Goal: Browse casually: Explore the website without a specific task or goal

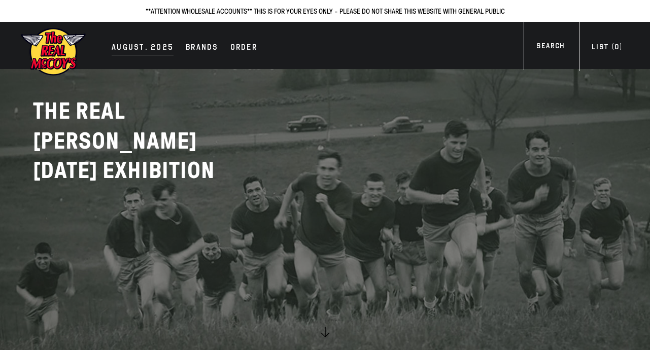
click at [151, 48] on div "AUGUST. 2025" at bounding box center [143, 48] width 62 height 14
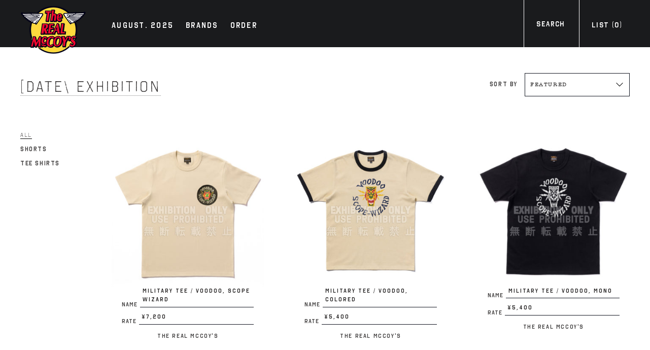
scroll to position [101, 0]
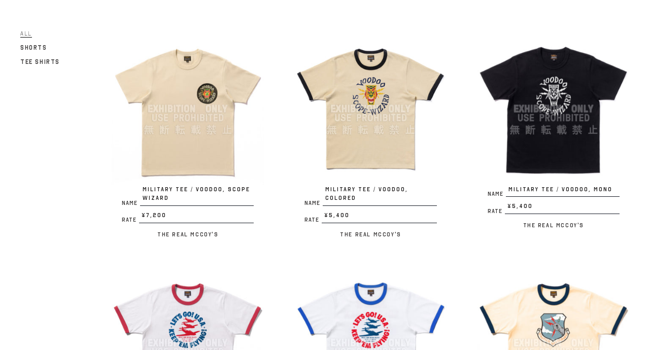
click at [203, 136] on img at bounding box center [188, 108] width 152 height 152
click at [388, 153] on img at bounding box center [370, 108] width 152 height 152
click at [536, 132] on img at bounding box center [553, 108] width 152 height 152
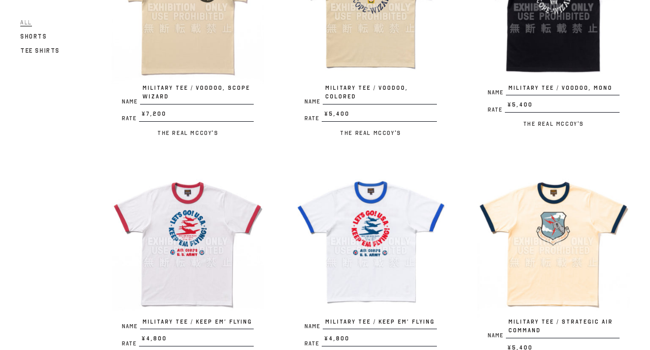
scroll to position [304, 0]
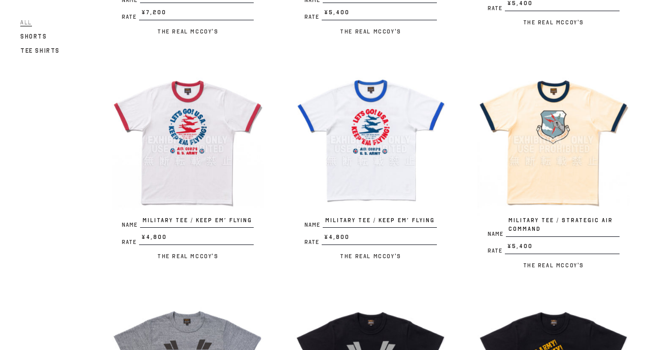
click at [338, 161] on img at bounding box center [370, 140] width 152 height 152
click at [392, 211] on img at bounding box center [370, 140] width 152 height 152
click at [534, 179] on img at bounding box center [553, 140] width 152 height 152
click at [566, 153] on img at bounding box center [553, 140] width 152 height 152
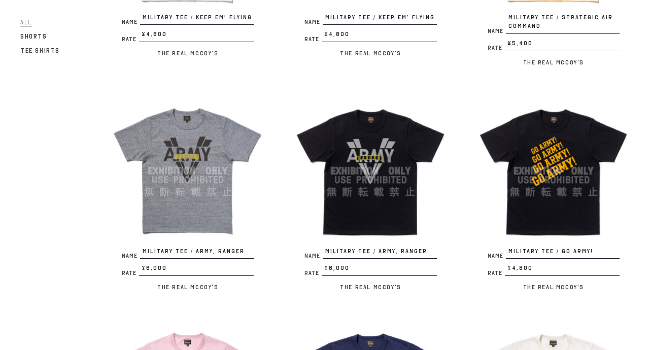
scroll to position [558, 0]
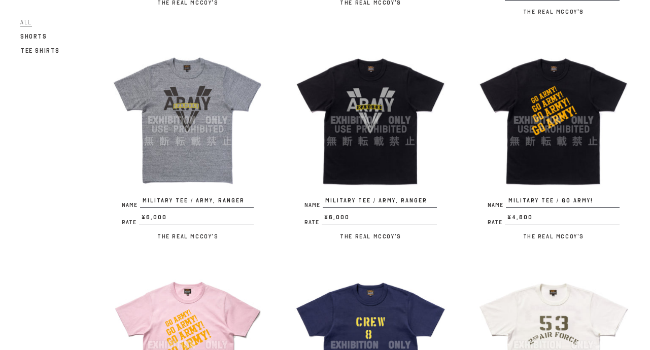
click at [186, 152] on img at bounding box center [188, 120] width 152 height 152
click at [180, 167] on img at bounding box center [188, 120] width 152 height 152
click at [349, 136] on img at bounding box center [370, 120] width 152 height 152
click at [561, 149] on img at bounding box center [553, 120] width 152 height 152
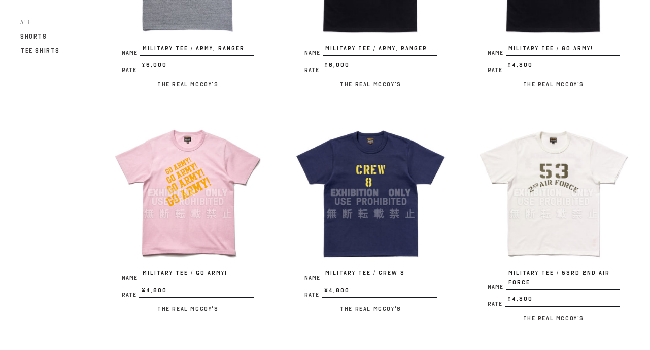
click at [180, 201] on img at bounding box center [188, 193] width 152 height 152
click at [369, 208] on img at bounding box center [370, 193] width 152 height 152
click at [368, 201] on img at bounding box center [370, 193] width 152 height 152
click at [542, 205] on img at bounding box center [553, 193] width 152 height 152
click at [552, 202] on img at bounding box center [553, 193] width 152 height 152
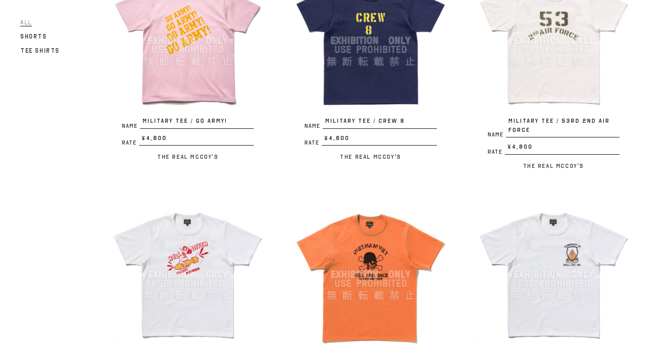
scroll to position [1014, 0]
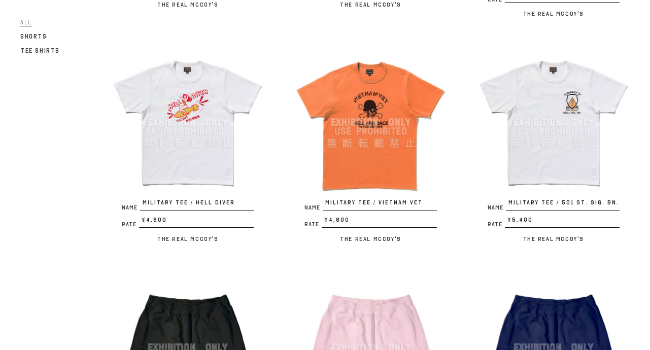
click at [199, 143] on img at bounding box center [188, 122] width 152 height 152
click at [358, 161] on img at bounding box center [370, 122] width 152 height 152
click at [537, 162] on img at bounding box center [553, 122] width 152 height 152
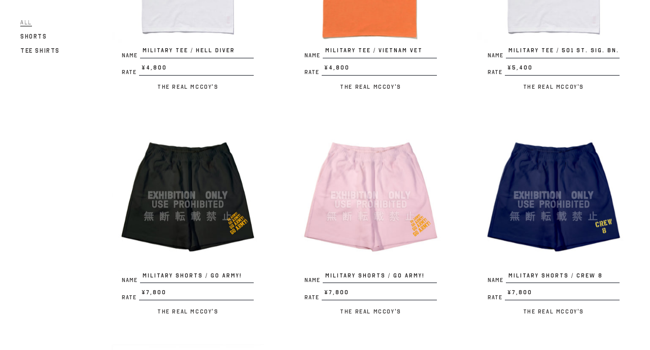
scroll to position [1217, 0]
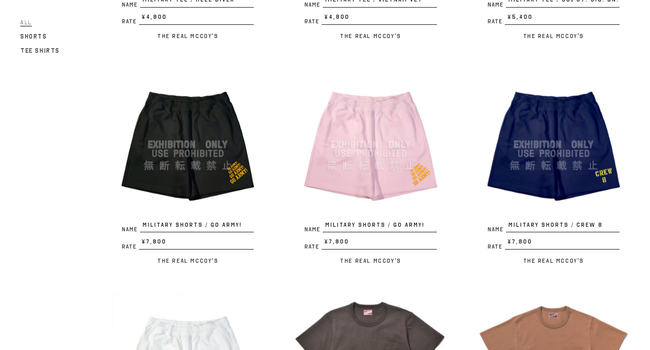
click at [160, 172] on img at bounding box center [188, 144] width 152 height 152
click at [155, 156] on img at bounding box center [188, 144] width 152 height 152
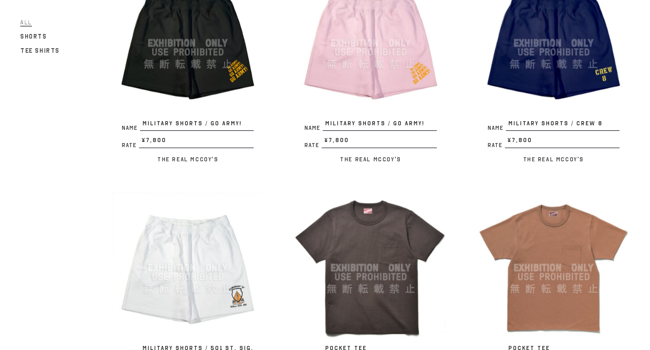
scroll to position [1420, 0]
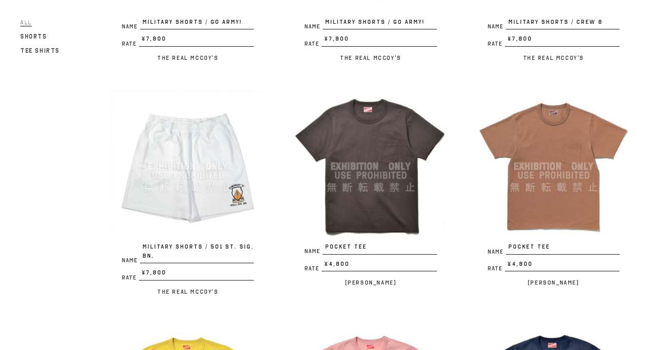
click at [203, 207] on img at bounding box center [188, 166] width 152 height 152
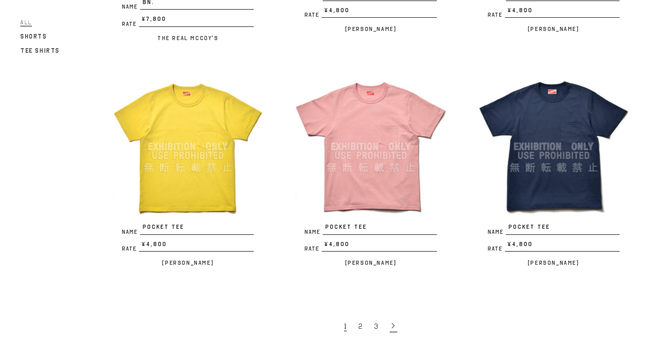
click at [392, 328] on icon at bounding box center [392, 325] width 7 height 7
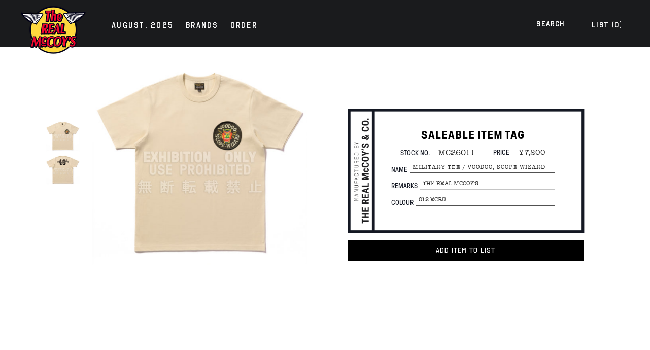
click at [203, 136] on img at bounding box center [199, 157] width 215 height 215
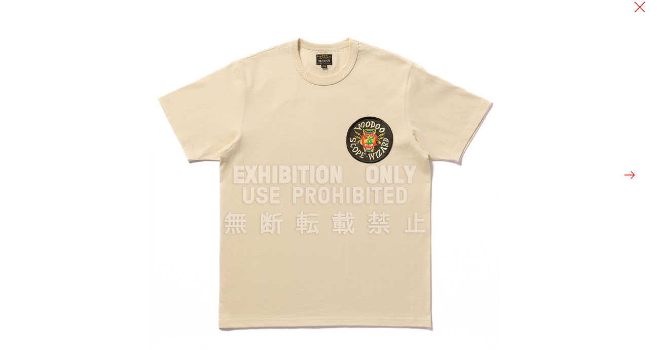
click at [631, 172] on button at bounding box center [630, 175] width 14 height 14
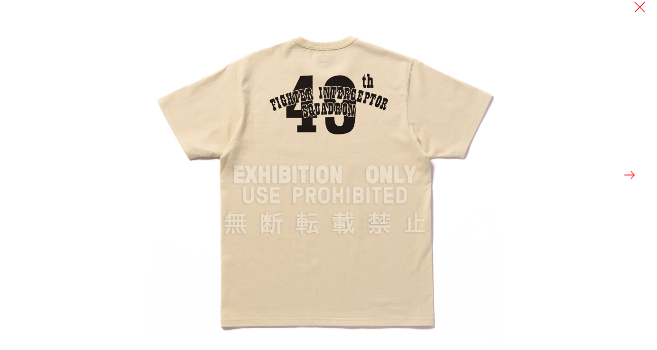
click at [631, 172] on button at bounding box center [630, 175] width 14 height 14
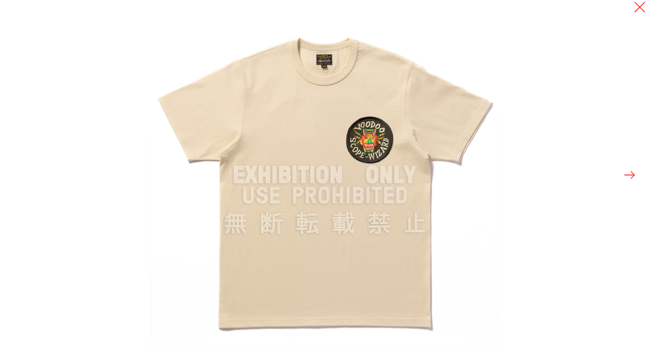
click at [631, 172] on button at bounding box center [630, 175] width 14 height 14
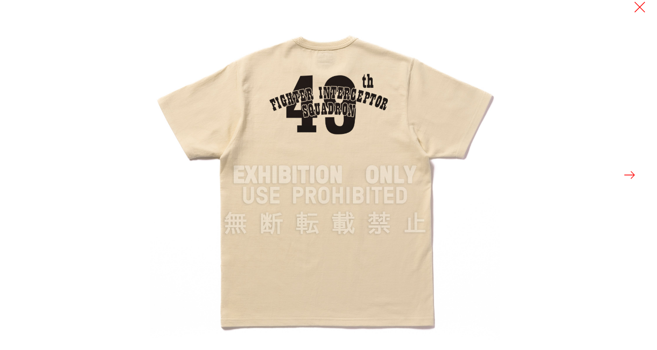
click at [631, 172] on button at bounding box center [630, 175] width 14 height 14
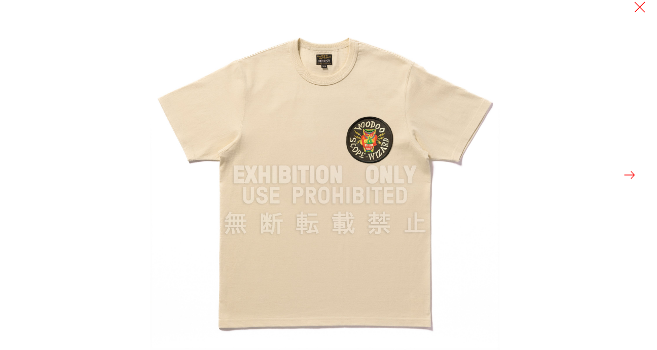
click at [631, 172] on button at bounding box center [630, 175] width 14 height 14
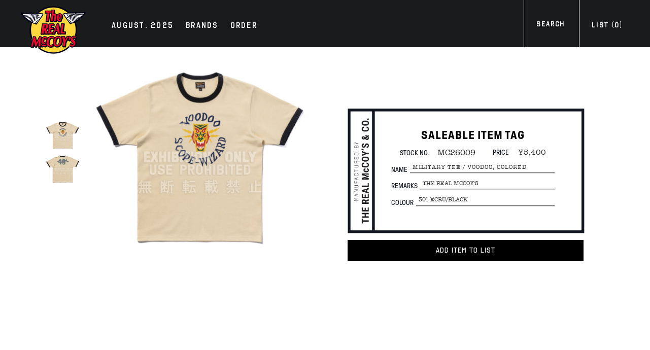
click at [229, 210] on img at bounding box center [199, 157] width 215 height 215
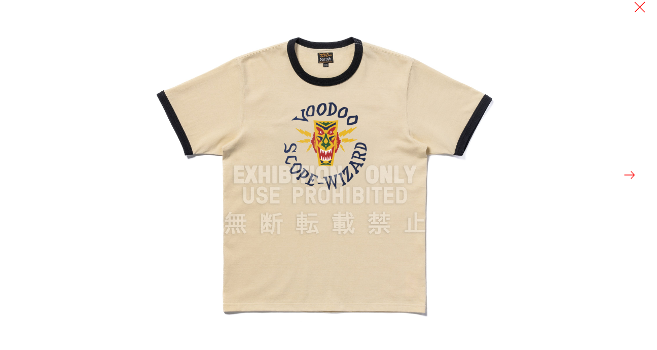
click at [629, 179] on button at bounding box center [630, 175] width 14 height 14
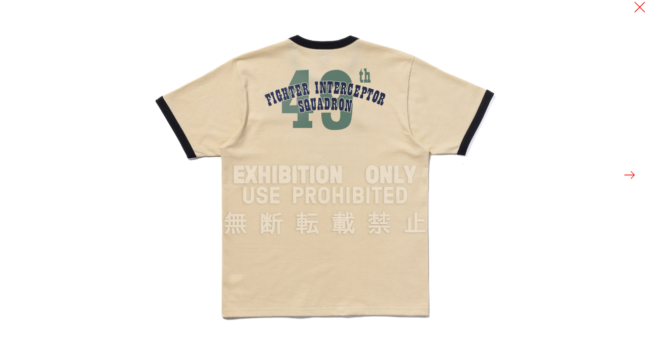
click at [629, 179] on button at bounding box center [630, 175] width 14 height 14
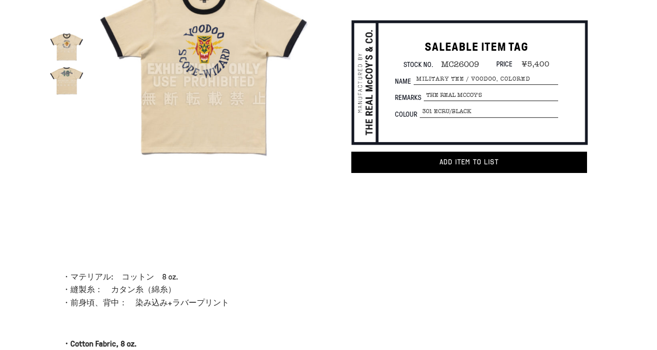
scroll to position [38, 0]
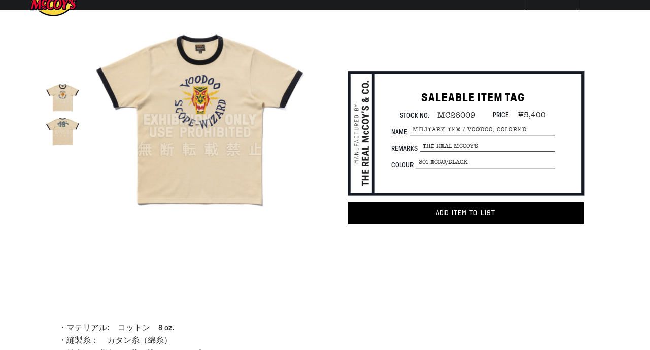
click at [235, 140] on img at bounding box center [199, 119] width 215 height 215
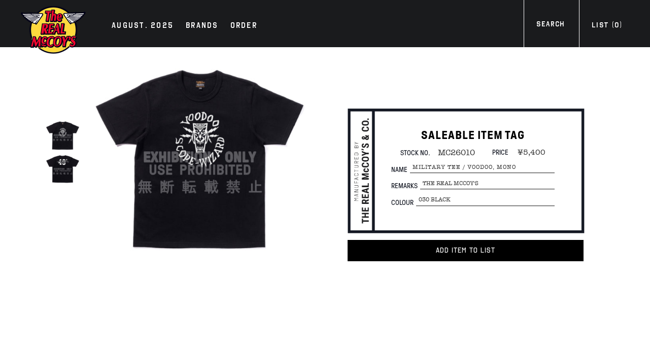
click at [205, 183] on img at bounding box center [199, 157] width 215 height 215
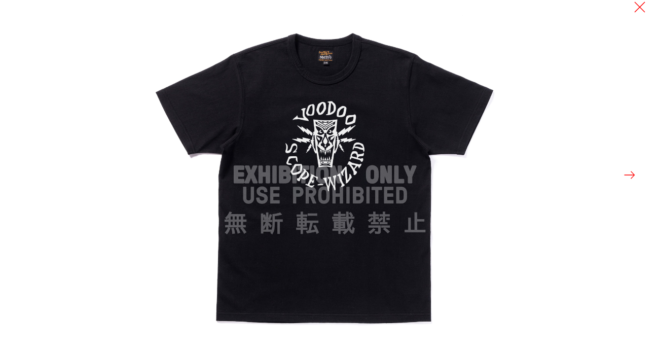
click at [630, 175] on button at bounding box center [630, 175] width 14 height 14
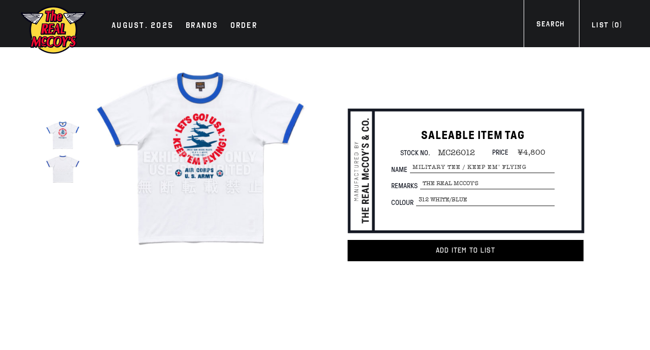
click at [222, 164] on img at bounding box center [199, 157] width 215 height 215
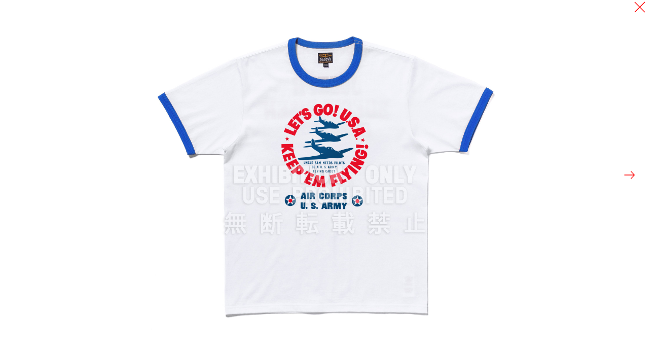
click at [627, 175] on button at bounding box center [630, 175] width 14 height 14
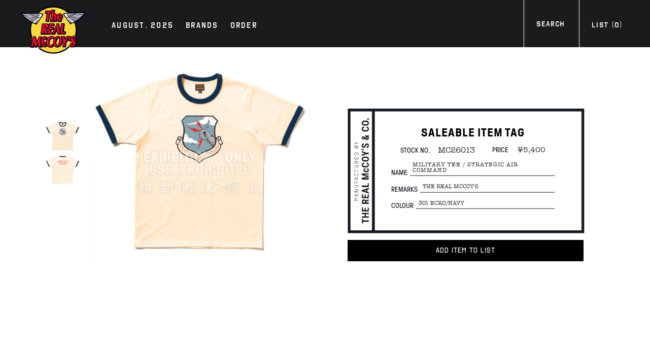
click at [203, 163] on img at bounding box center [199, 157] width 215 height 215
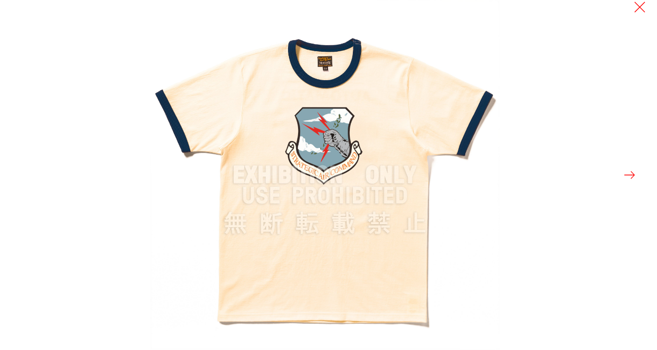
click at [630, 177] on button at bounding box center [630, 175] width 14 height 14
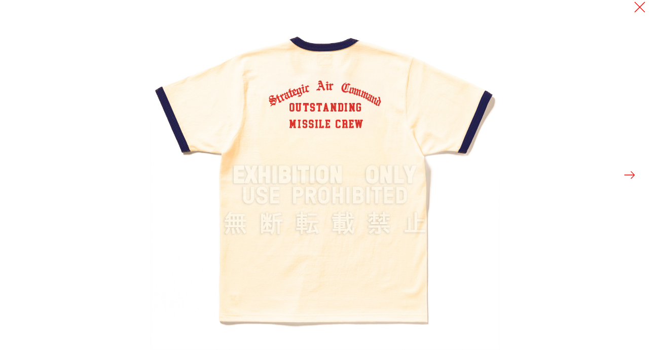
click at [630, 177] on button at bounding box center [630, 175] width 14 height 14
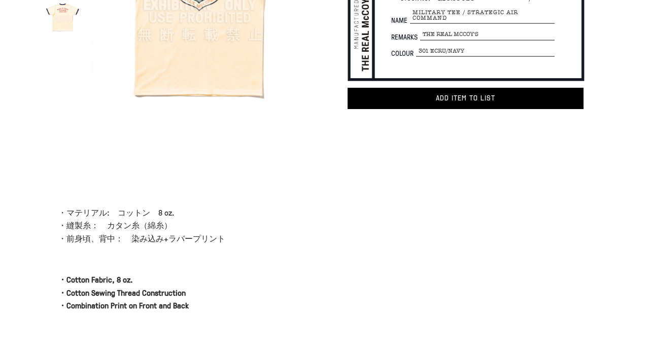
scroll to position [254, 0]
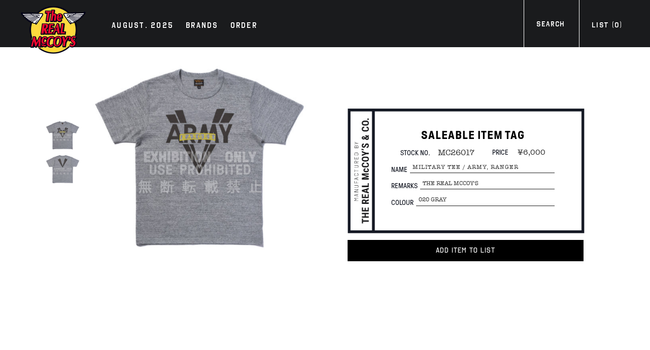
click at [207, 157] on img at bounding box center [199, 157] width 215 height 215
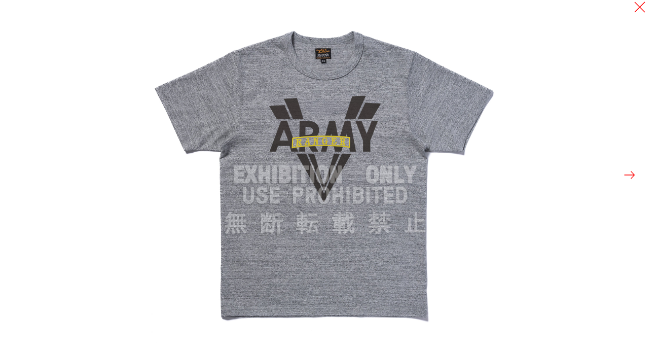
click at [627, 174] on button at bounding box center [630, 175] width 14 height 14
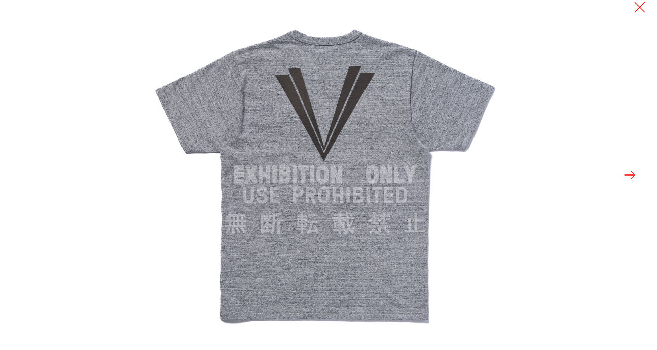
click at [627, 174] on button at bounding box center [630, 175] width 14 height 14
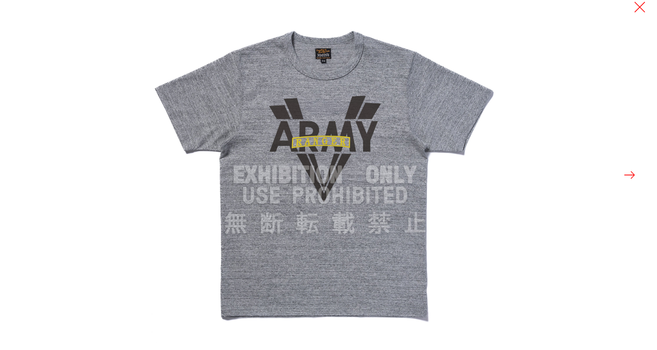
click at [627, 174] on button at bounding box center [630, 175] width 14 height 14
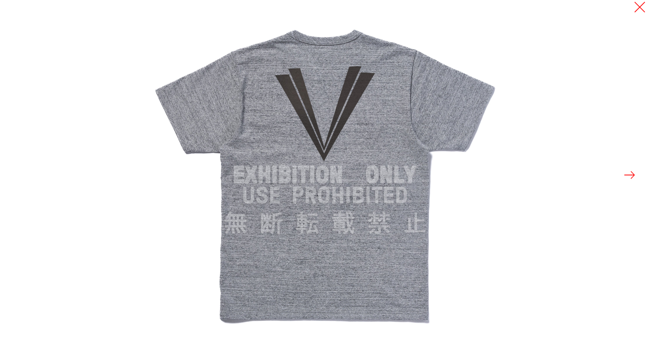
click at [627, 174] on button at bounding box center [630, 175] width 14 height 14
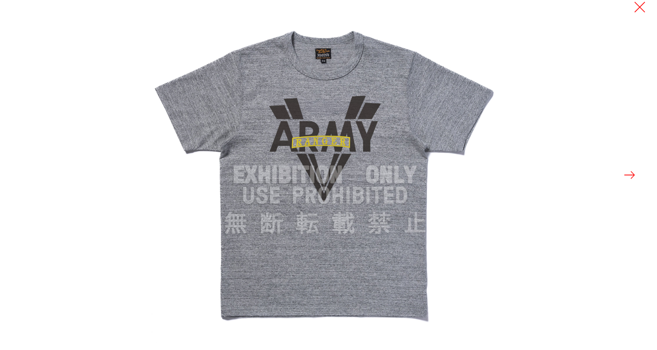
click at [632, 175] on button at bounding box center [630, 175] width 14 height 14
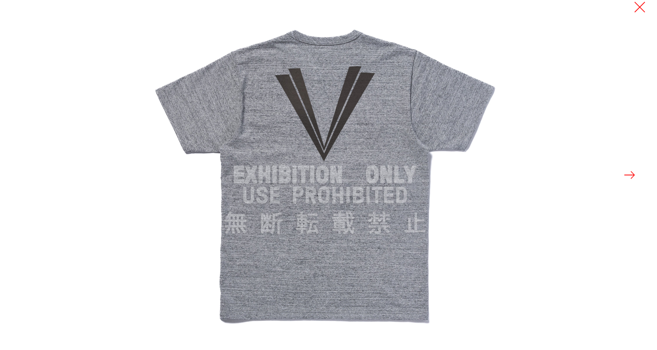
click at [632, 175] on button at bounding box center [630, 175] width 14 height 14
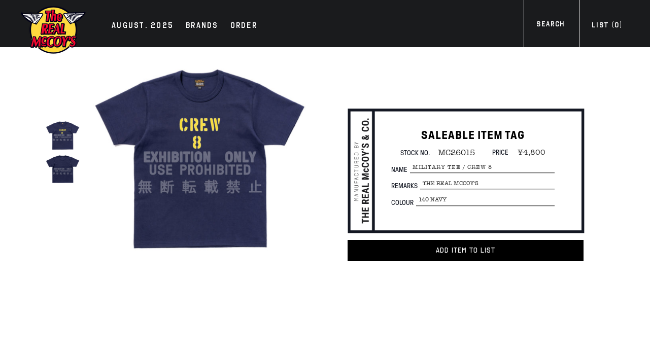
click at [237, 187] on img at bounding box center [199, 157] width 215 height 215
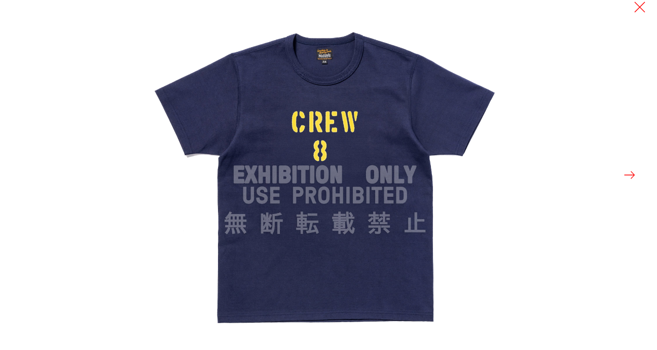
click at [633, 174] on button at bounding box center [630, 175] width 14 height 14
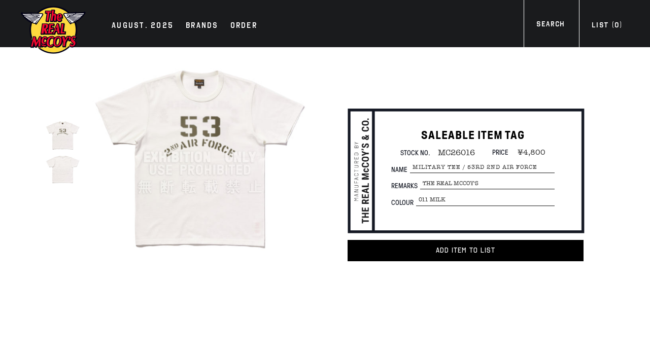
click at [241, 210] on img at bounding box center [199, 157] width 215 height 215
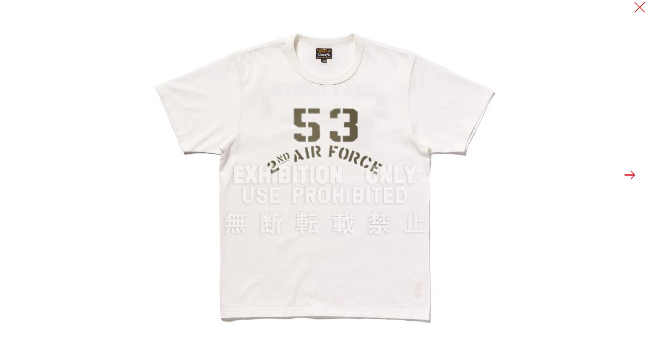
click at [627, 174] on button at bounding box center [630, 175] width 14 height 14
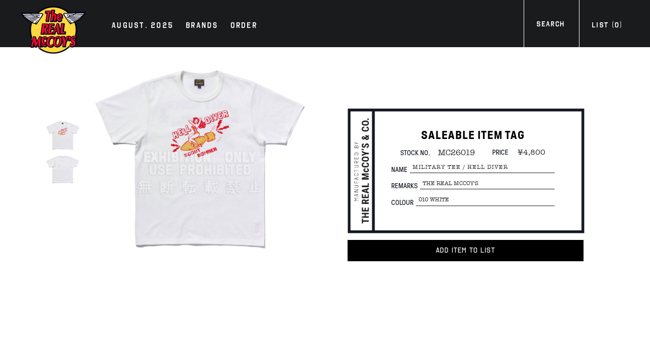
click at [222, 192] on img at bounding box center [199, 157] width 215 height 215
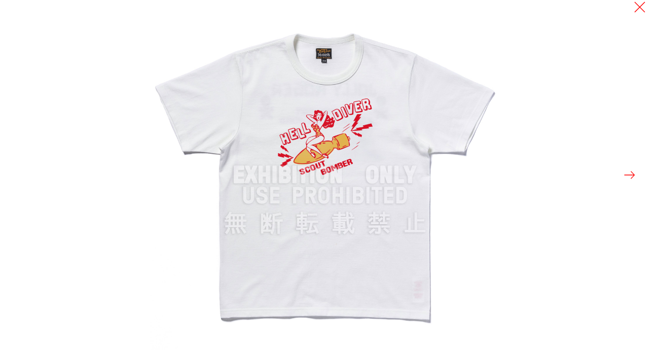
click at [625, 175] on button at bounding box center [630, 175] width 14 height 14
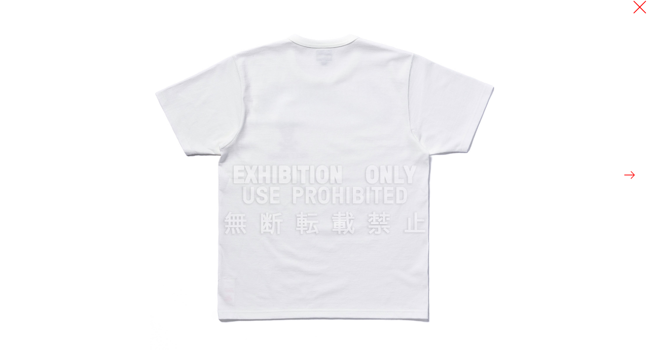
click at [642, 13] on button at bounding box center [640, 7] width 14 height 14
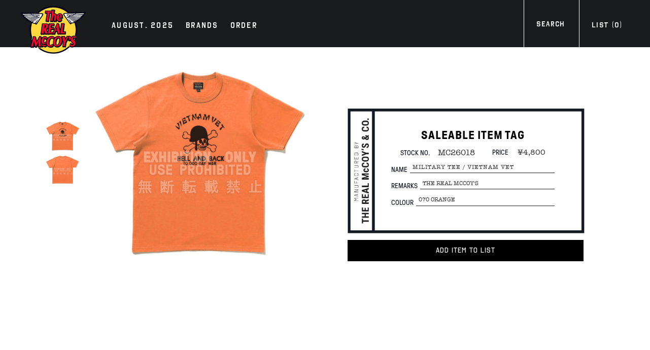
click at [238, 190] on img at bounding box center [199, 157] width 215 height 215
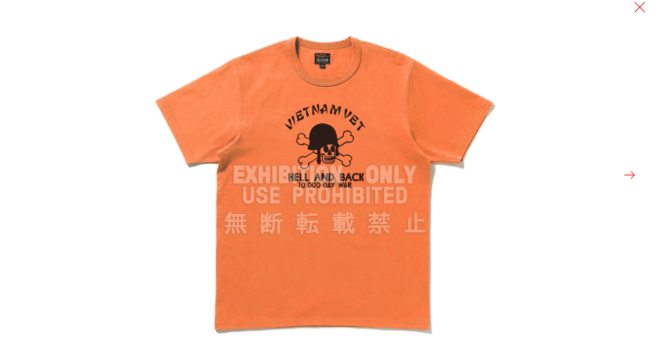
click at [632, 180] on button at bounding box center [630, 175] width 14 height 14
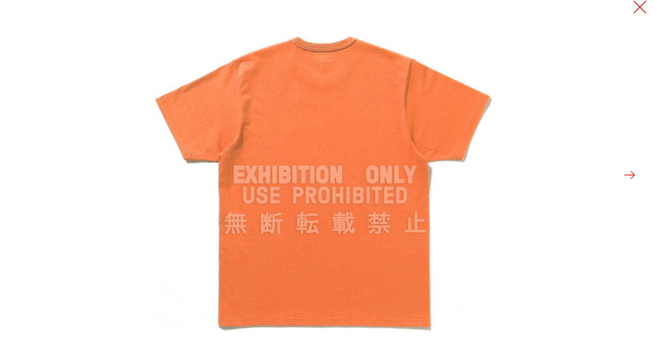
click at [641, 12] on button at bounding box center [640, 7] width 14 height 14
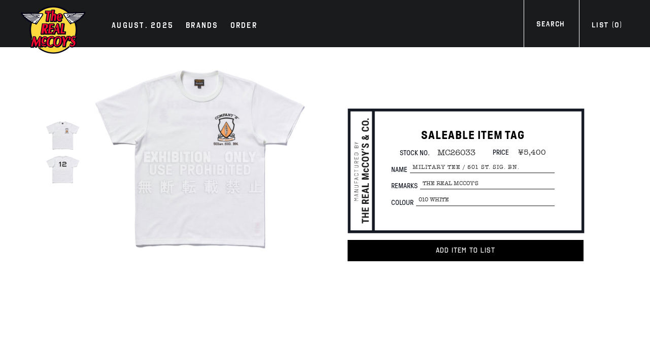
click at [211, 222] on img at bounding box center [199, 157] width 215 height 215
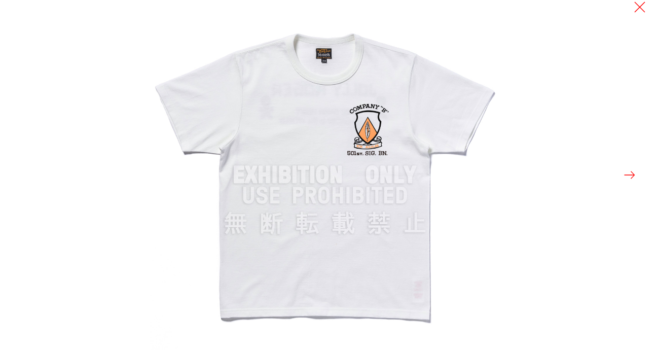
click at [631, 176] on button at bounding box center [630, 175] width 14 height 14
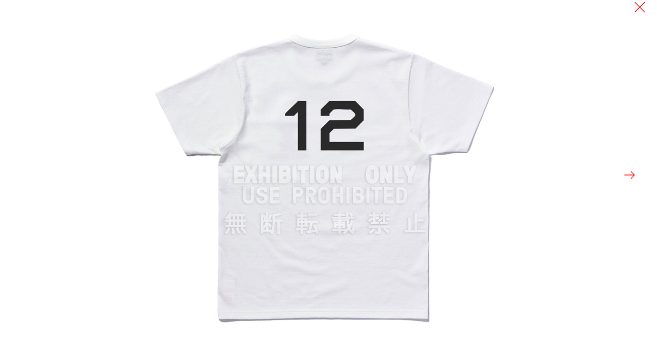
click at [631, 176] on button at bounding box center [630, 175] width 14 height 14
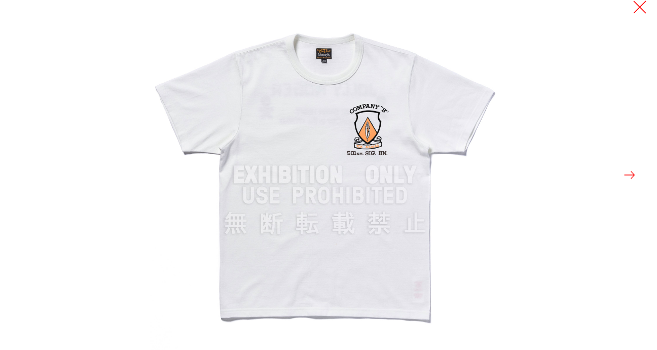
click at [637, 9] on button at bounding box center [640, 7] width 14 height 14
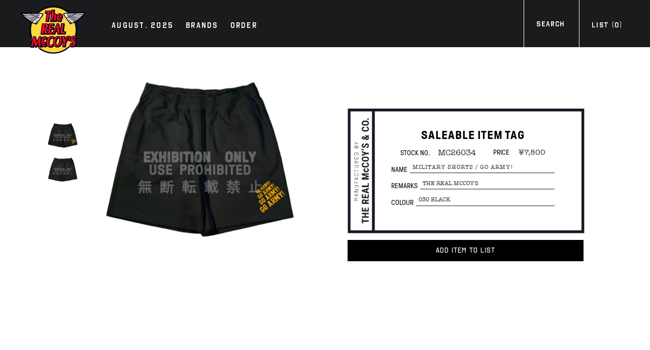
click at [177, 188] on img at bounding box center [199, 157] width 215 height 215
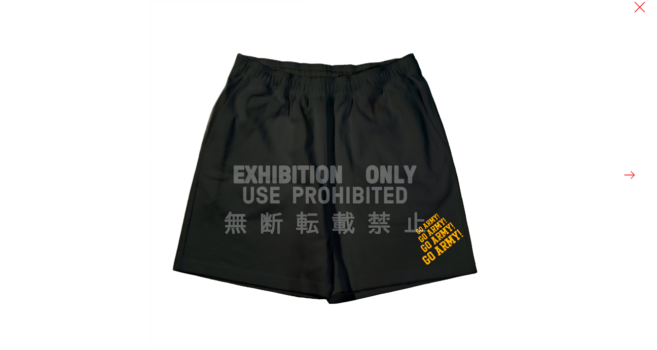
click at [628, 173] on button at bounding box center [630, 175] width 14 height 14
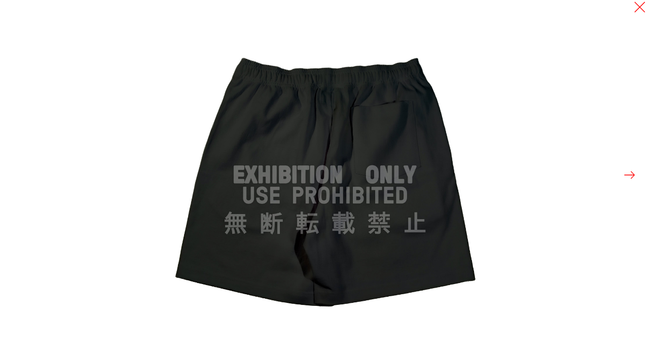
click at [628, 173] on button at bounding box center [630, 175] width 14 height 14
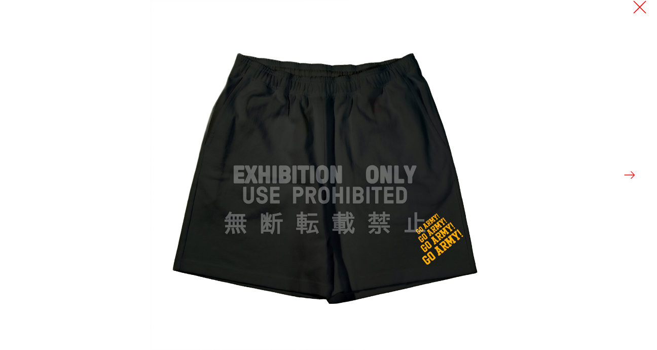
click at [639, 6] on button at bounding box center [640, 7] width 14 height 14
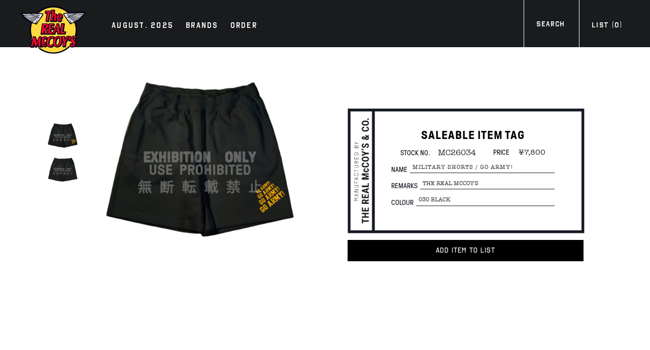
click at [227, 175] on img at bounding box center [199, 157] width 215 height 215
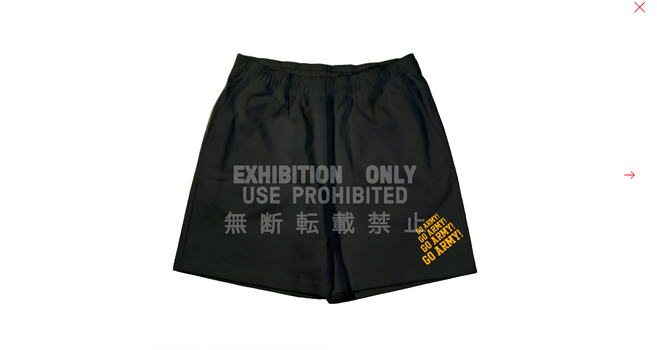
click at [629, 175] on button at bounding box center [630, 175] width 14 height 14
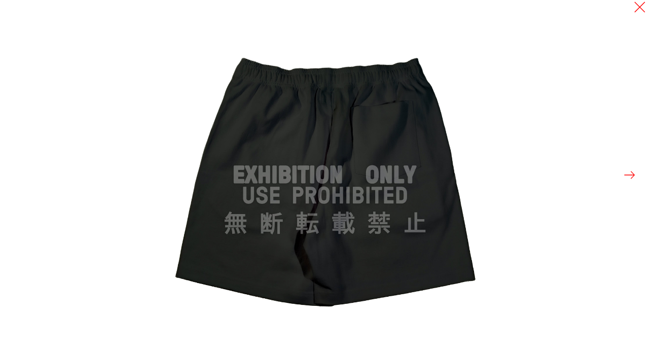
click at [629, 175] on button at bounding box center [630, 175] width 14 height 14
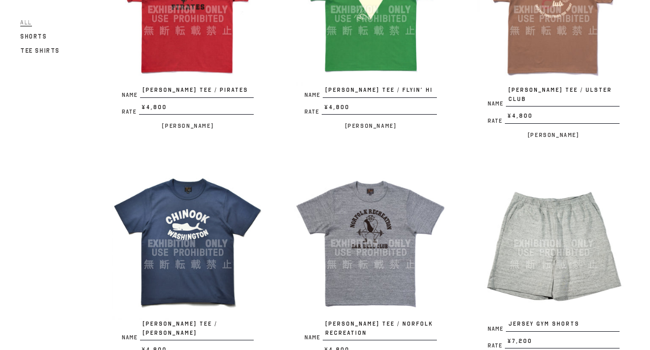
scroll to position [811, 0]
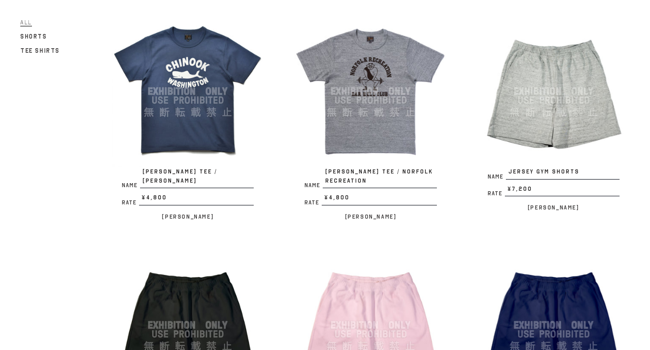
click at [549, 102] on img at bounding box center [553, 91] width 152 height 152
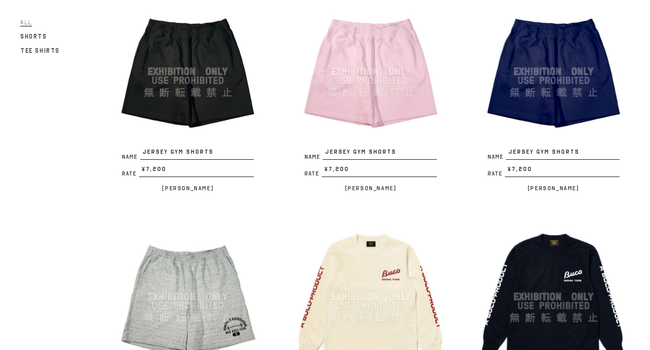
scroll to position [1268, 0]
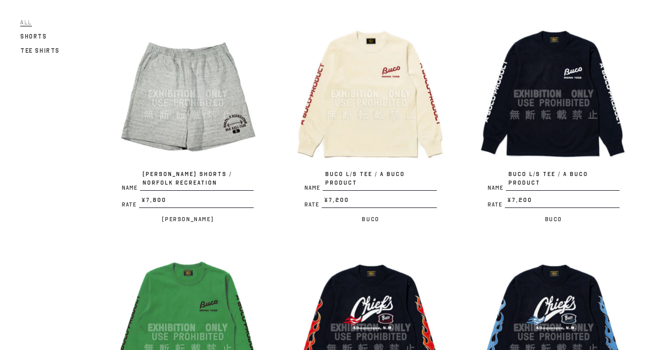
click at [210, 80] on img at bounding box center [188, 94] width 152 height 152
click at [192, 140] on img at bounding box center [188, 94] width 152 height 152
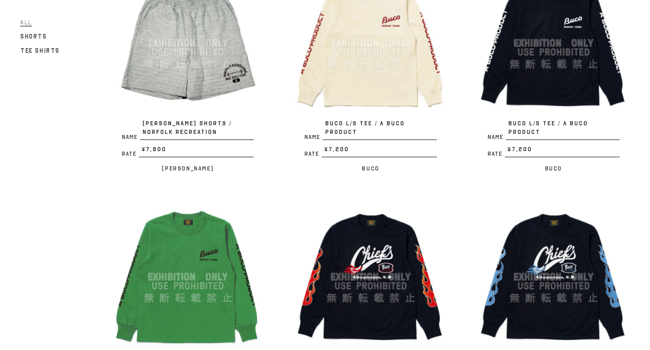
scroll to position [1217, 0]
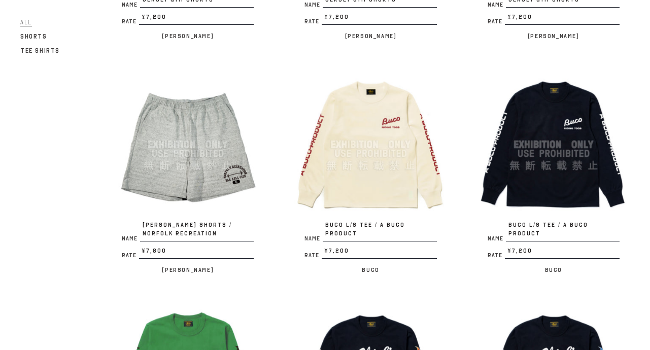
click at [363, 131] on img at bounding box center [370, 144] width 152 height 152
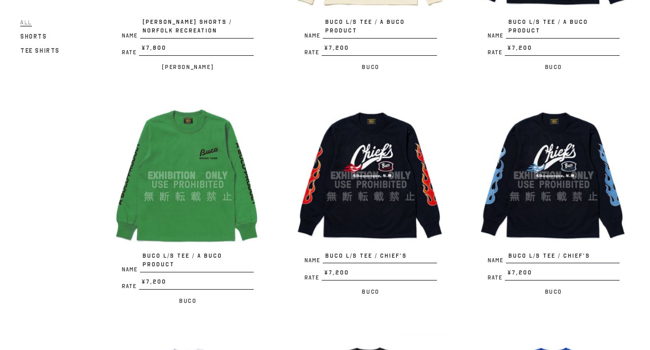
scroll to position [1674, 0]
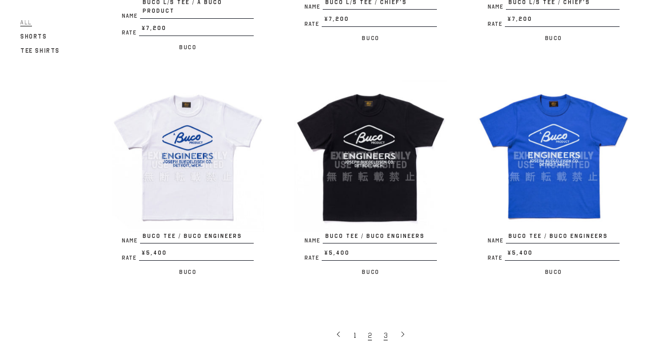
click at [384, 331] on span "3" at bounding box center [385, 336] width 4 height 10
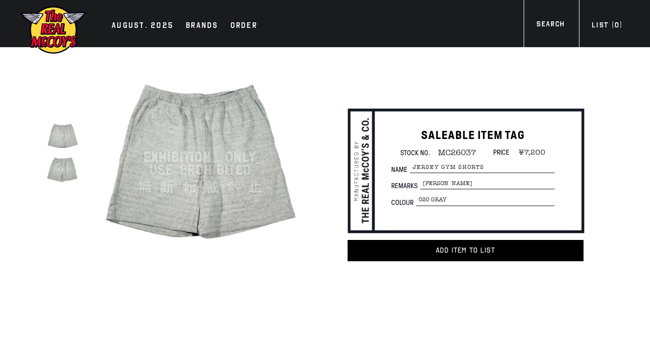
click at [253, 235] on img at bounding box center [199, 157] width 215 height 215
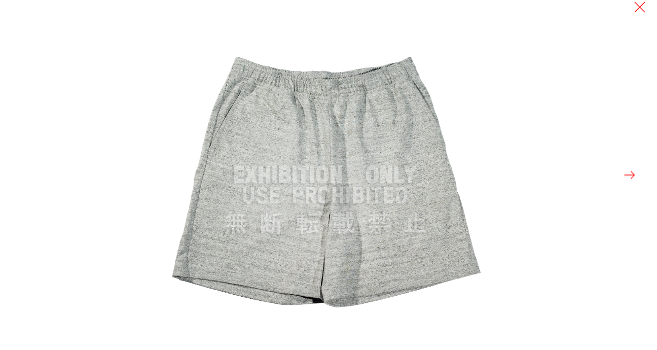
click at [628, 178] on button at bounding box center [630, 175] width 14 height 14
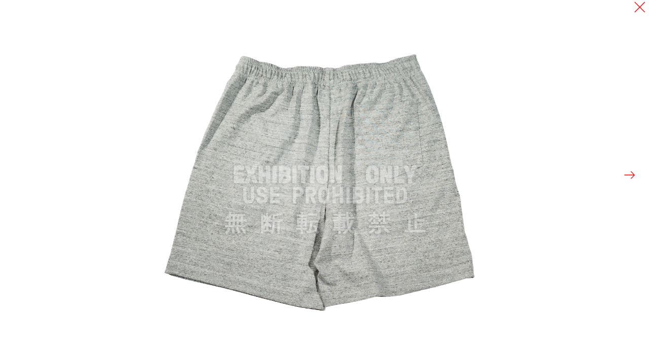
click at [628, 178] on button at bounding box center [630, 175] width 14 height 14
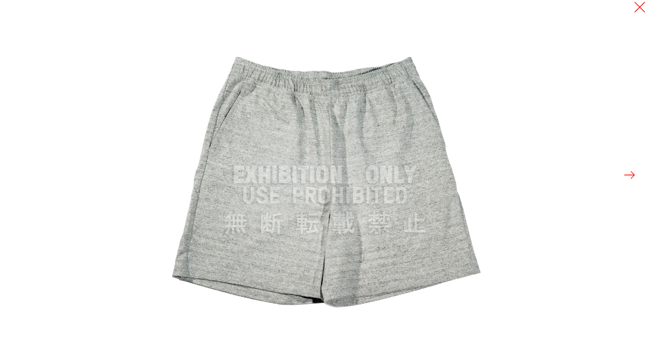
click at [628, 178] on button at bounding box center [630, 175] width 14 height 14
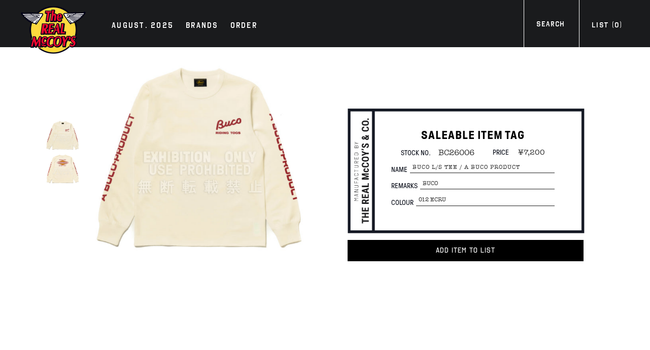
click at [236, 175] on img at bounding box center [199, 157] width 215 height 215
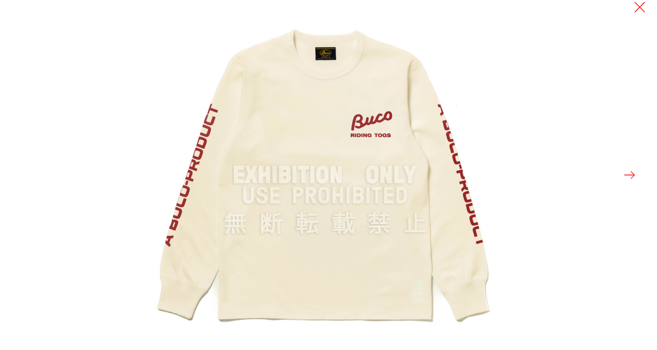
click at [631, 178] on button at bounding box center [630, 175] width 14 height 14
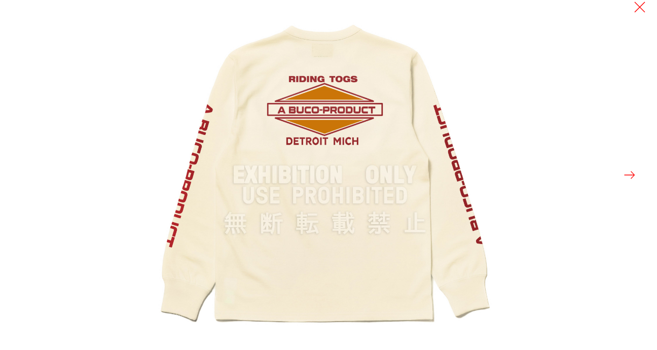
click at [631, 178] on button at bounding box center [630, 175] width 14 height 14
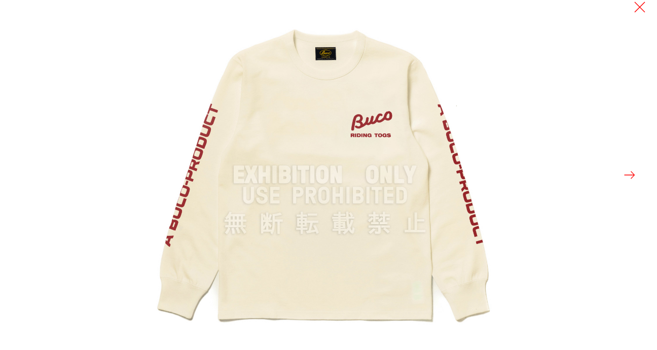
click at [631, 178] on button at bounding box center [630, 175] width 14 height 14
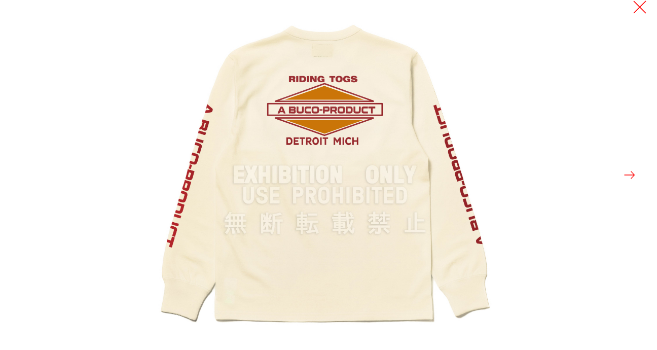
click at [640, 8] on button at bounding box center [640, 7] width 14 height 14
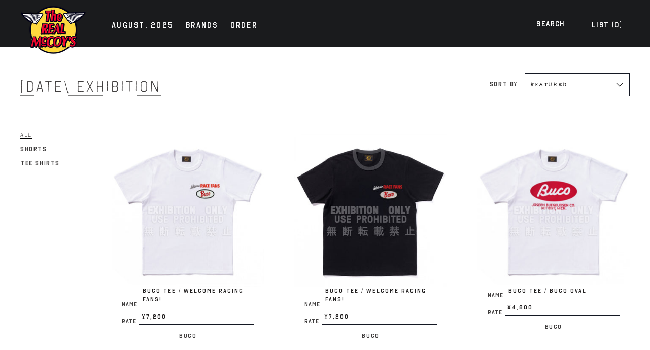
click at [206, 229] on img at bounding box center [188, 210] width 152 height 152
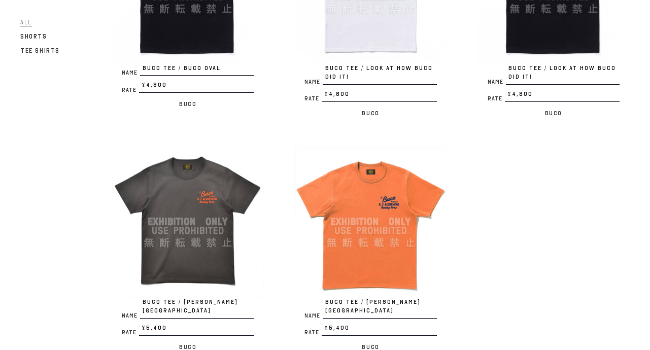
scroll to position [558, 0]
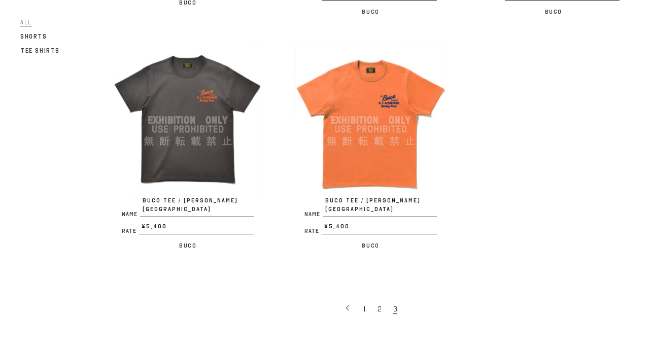
click at [382, 164] on img at bounding box center [370, 120] width 152 height 152
click at [177, 147] on img at bounding box center [188, 120] width 152 height 152
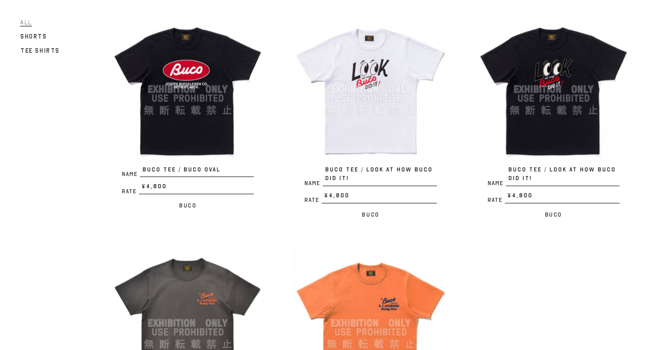
click at [366, 119] on img at bounding box center [370, 89] width 152 height 152
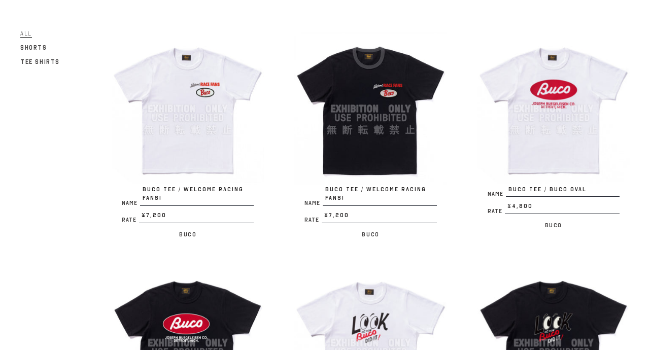
click at [194, 156] on img at bounding box center [188, 108] width 152 height 152
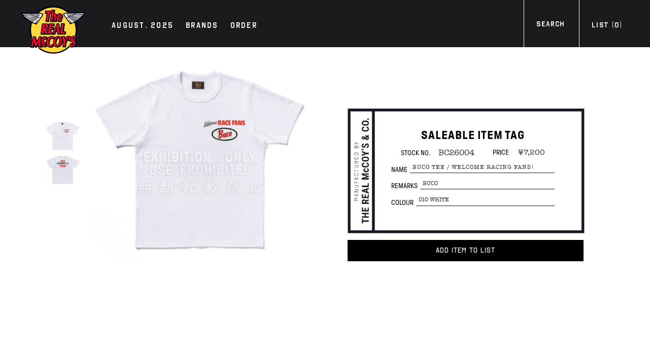
click at [189, 211] on img at bounding box center [199, 157] width 215 height 215
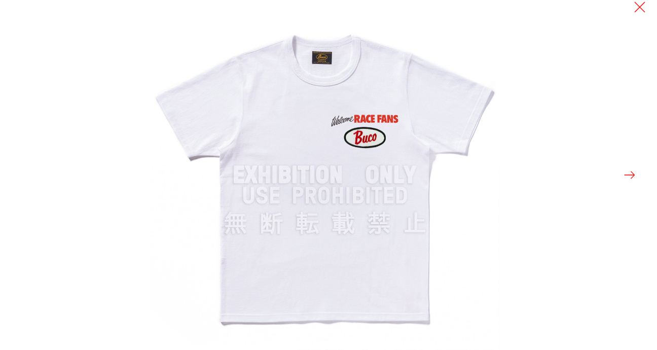
click at [627, 174] on button at bounding box center [630, 175] width 14 height 14
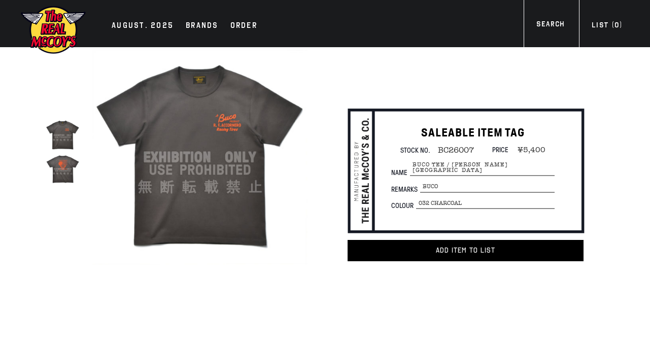
click at [211, 181] on img at bounding box center [199, 157] width 215 height 215
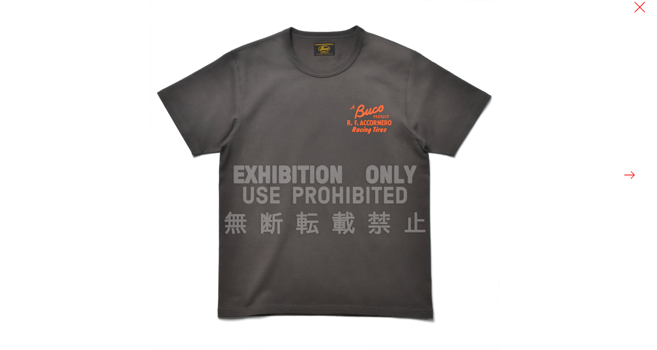
click at [630, 179] on button at bounding box center [630, 175] width 14 height 14
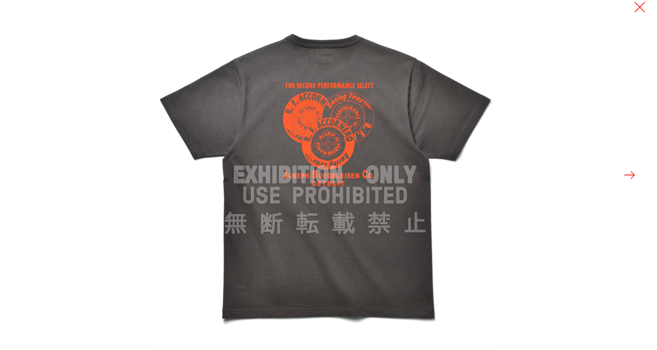
click at [630, 179] on button at bounding box center [630, 175] width 14 height 14
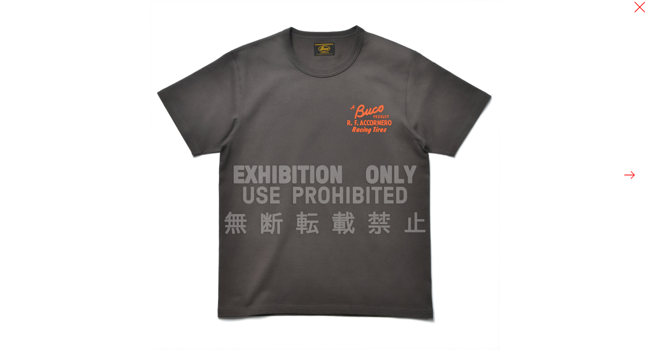
click at [628, 178] on button at bounding box center [630, 175] width 14 height 14
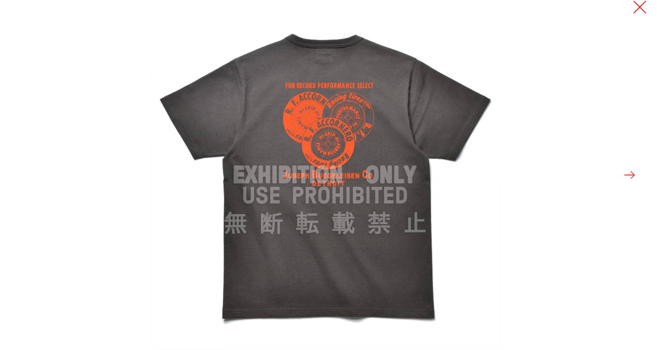
click at [642, 5] on button at bounding box center [640, 7] width 14 height 14
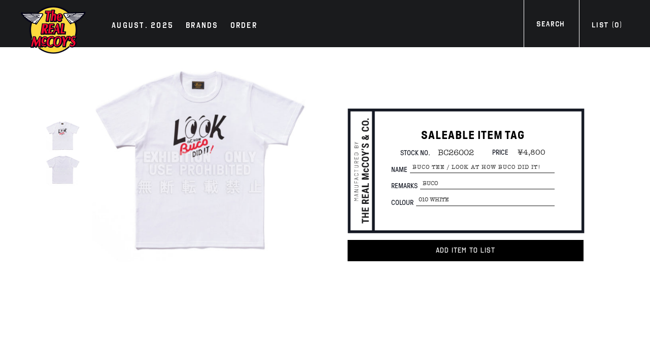
click at [232, 184] on img at bounding box center [199, 157] width 215 height 215
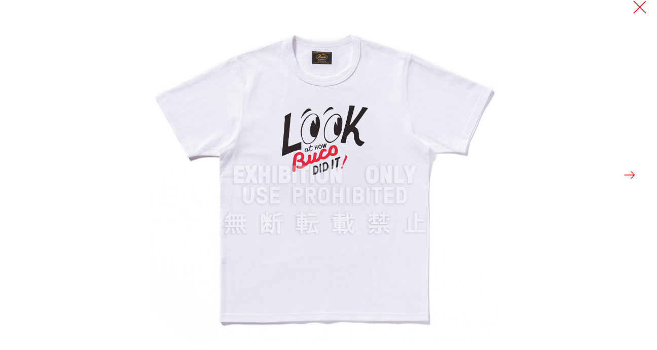
click at [641, 4] on button at bounding box center [640, 7] width 14 height 14
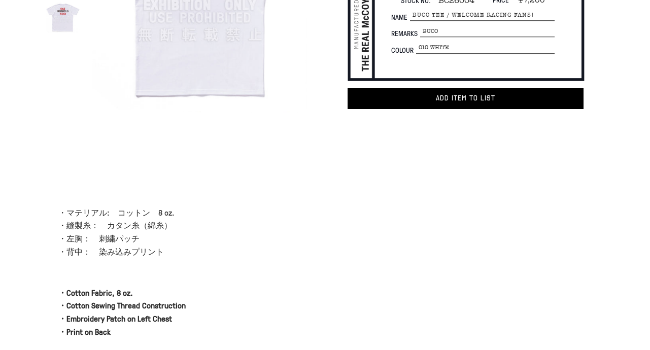
scroll to position [51, 0]
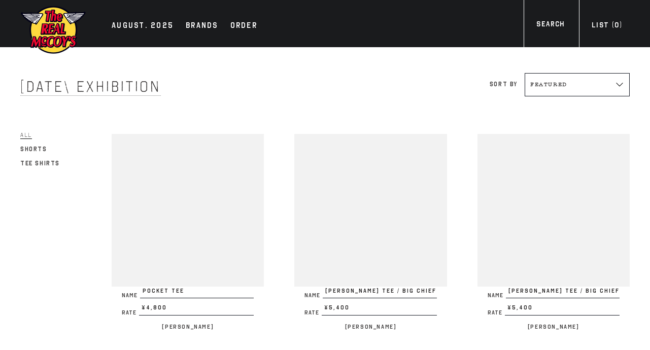
scroll to position [1674, 0]
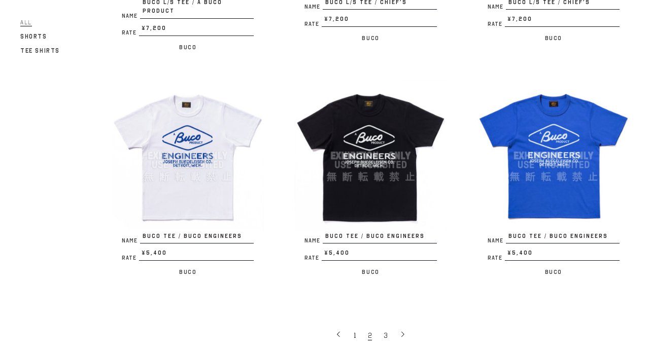
drag, startPoint x: 0, startPoint y: 0, endPoint x: 188, endPoint y: 167, distance: 251.5
click at [188, 167] on img at bounding box center [188, 156] width 152 height 152
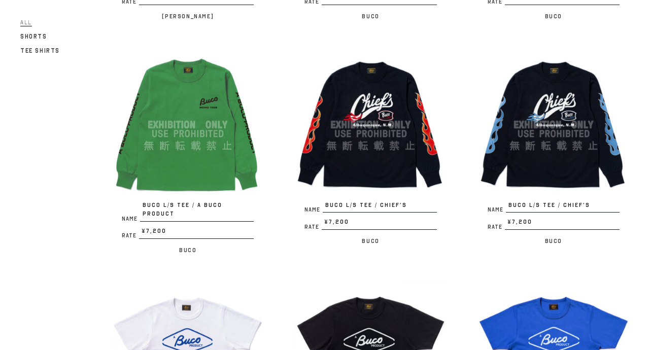
scroll to position [1521, 0]
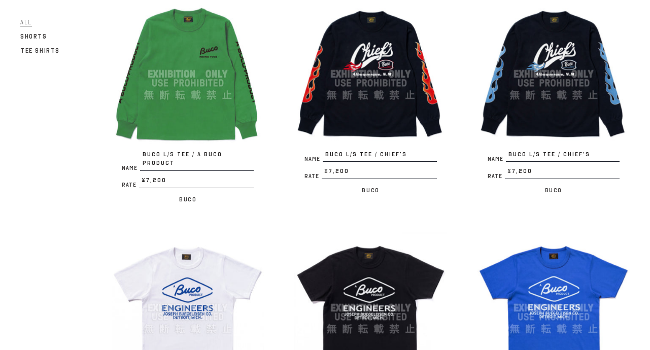
click at [349, 77] on img at bounding box center [370, 74] width 152 height 152
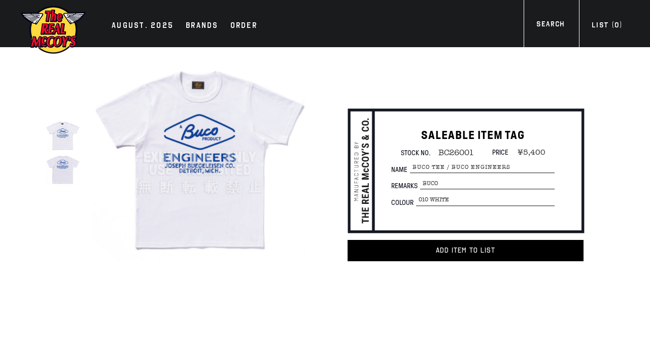
click at [188, 167] on img at bounding box center [199, 157] width 215 height 215
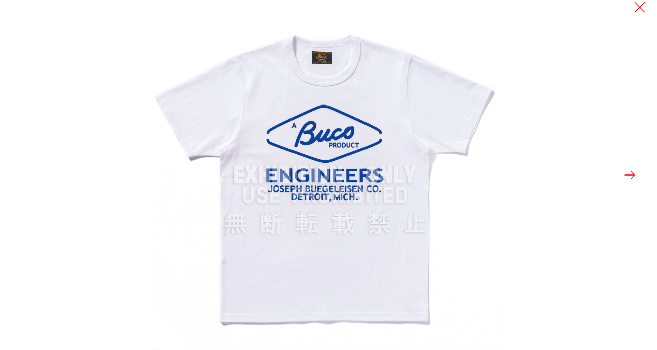
click at [624, 175] on button at bounding box center [630, 175] width 14 height 14
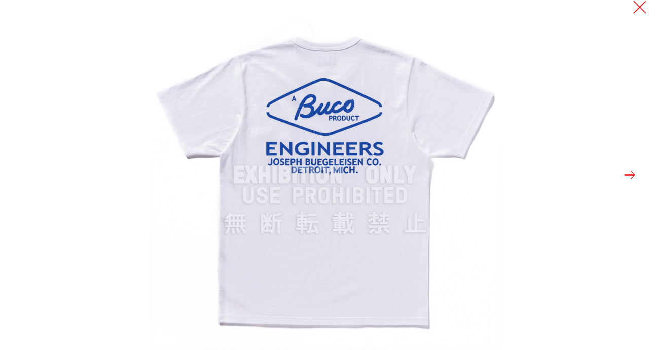
click at [637, 7] on button at bounding box center [640, 7] width 14 height 14
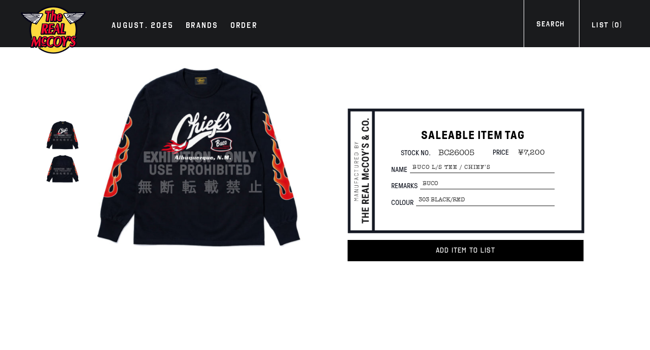
click at [189, 212] on img at bounding box center [199, 157] width 215 height 215
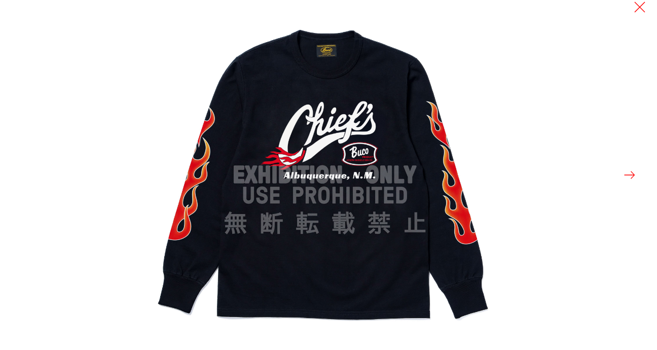
click at [628, 176] on button at bounding box center [630, 175] width 14 height 14
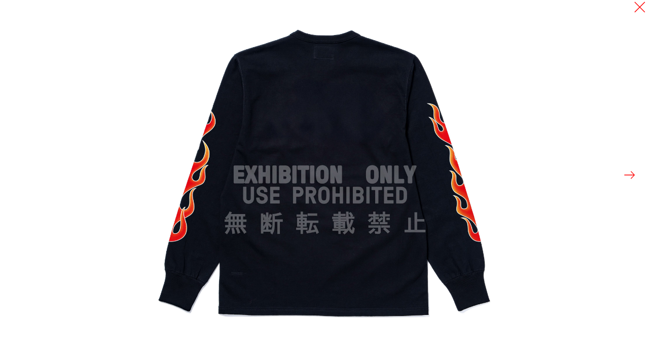
click at [628, 176] on button at bounding box center [630, 175] width 14 height 14
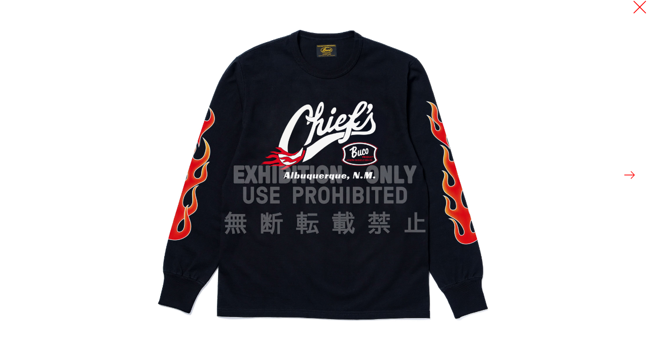
click at [643, 7] on button at bounding box center [640, 7] width 14 height 14
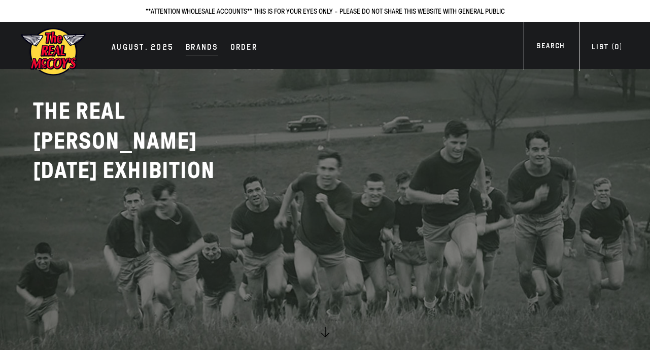
click at [202, 48] on div "Brands" at bounding box center [202, 48] width 32 height 14
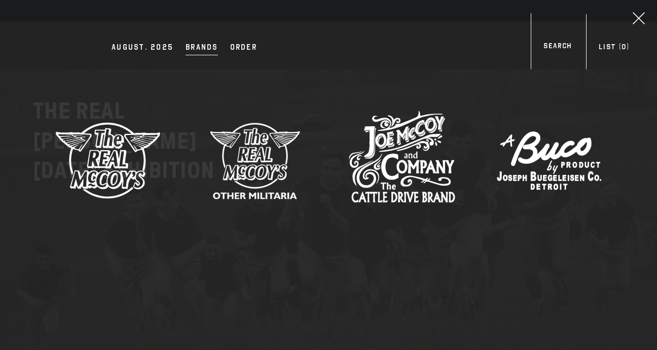
click at [387, 169] on img at bounding box center [402, 160] width 106 height 106
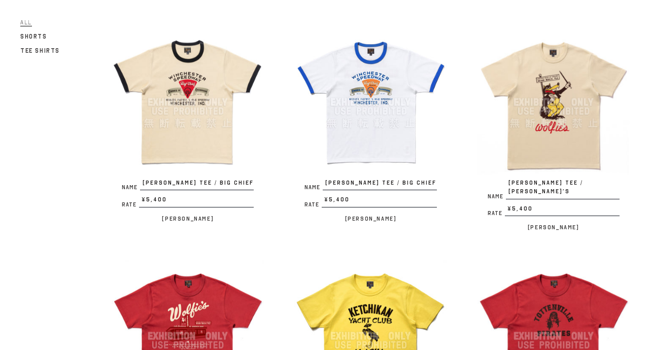
scroll to position [710, 0]
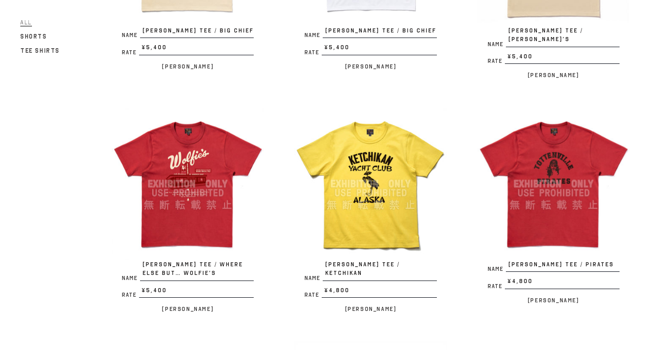
click at [355, 224] on img at bounding box center [370, 184] width 152 height 152
click at [192, 188] on img at bounding box center [188, 184] width 152 height 152
click at [535, 213] on img at bounding box center [553, 184] width 152 height 152
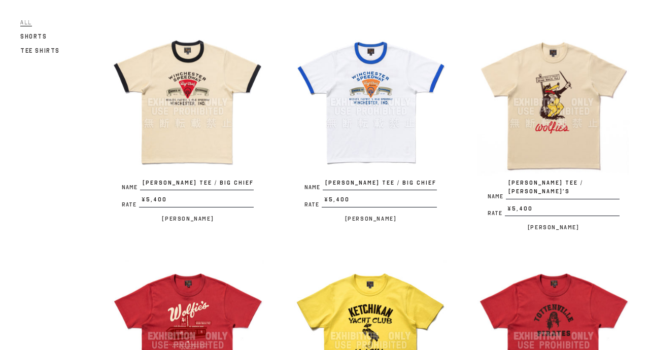
click at [541, 131] on img at bounding box center [553, 102] width 152 height 152
click at [181, 139] on img at bounding box center [188, 102] width 152 height 152
click at [355, 140] on img at bounding box center [370, 102] width 152 height 152
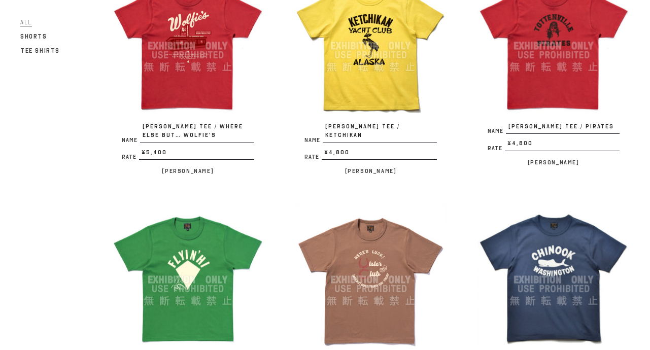
scroll to position [1000, 0]
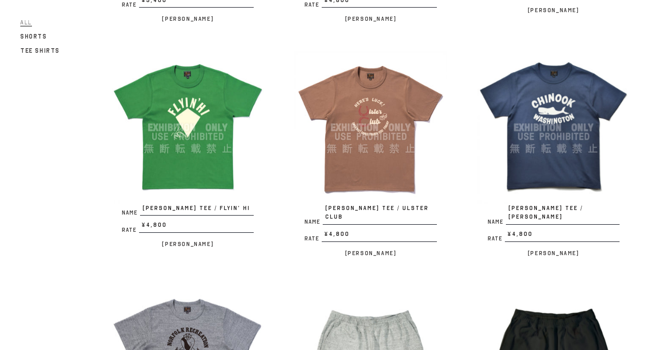
click at [216, 152] on img at bounding box center [188, 127] width 152 height 152
click at [383, 141] on img at bounding box center [370, 127] width 152 height 152
click at [539, 145] on img at bounding box center [553, 127] width 152 height 152
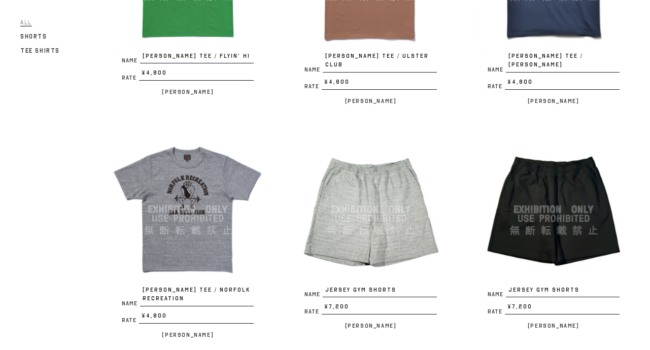
click at [181, 215] on img at bounding box center [188, 209] width 152 height 152
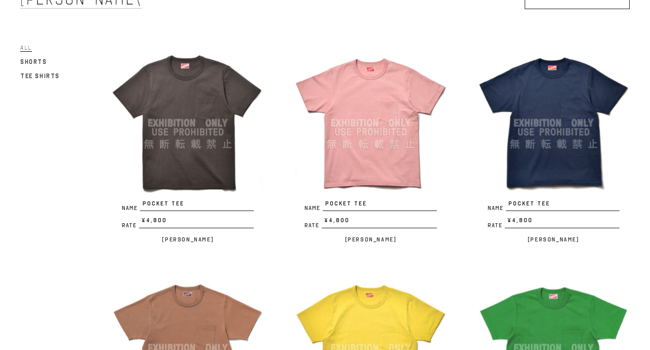
scroll to position [0, 0]
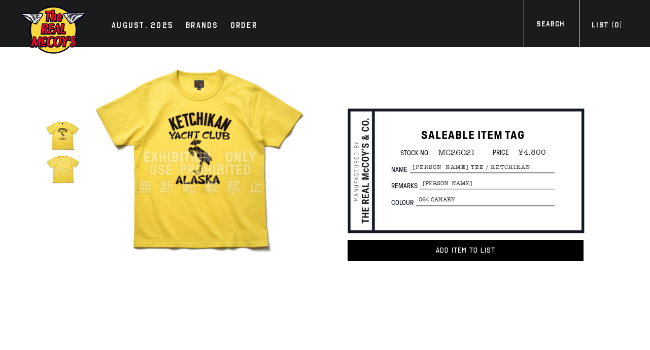
click at [245, 180] on img at bounding box center [199, 157] width 215 height 215
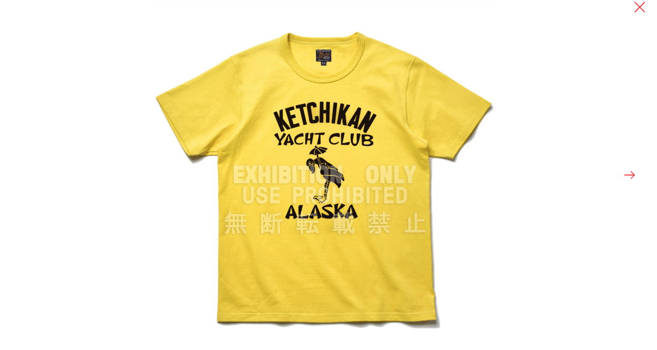
click at [628, 177] on button at bounding box center [630, 175] width 14 height 14
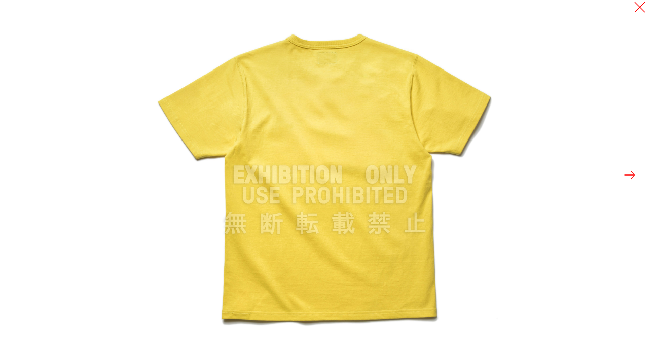
click at [628, 177] on button at bounding box center [630, 175] width 14 height 14
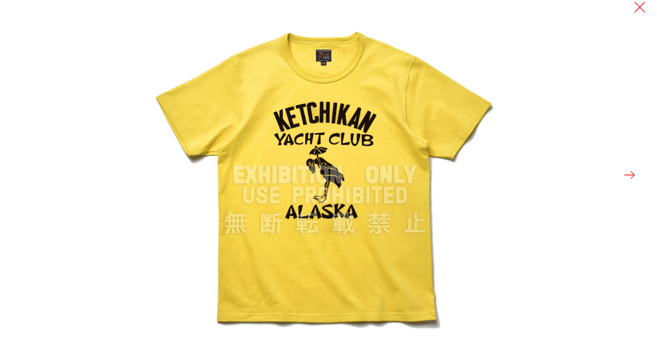
click at [628, 177] on button at bounding box center [630, 175] width 14 height 14
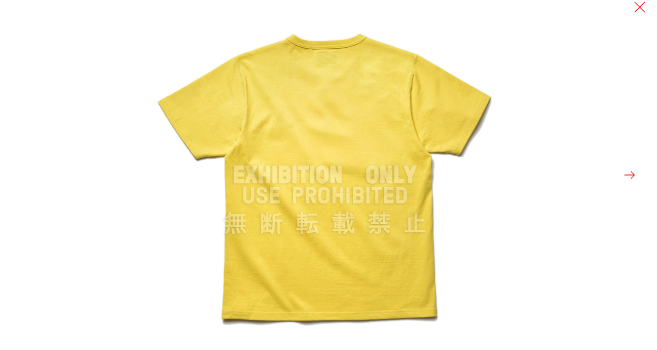
click at [628, 177] on button at bounding box center [630, 175] width 14 height 14
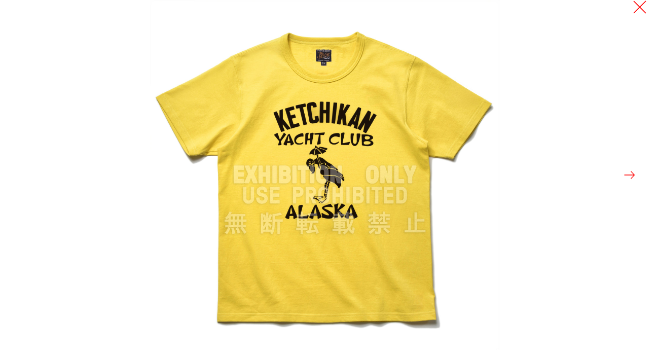
click at [635, 9] on button at bounding box center [640, 7] width 14 height 14
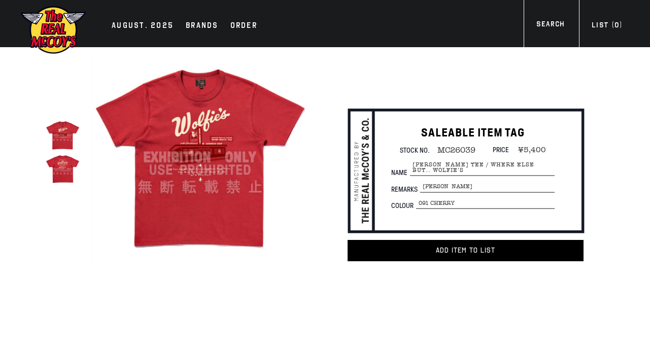
click at [195, 176] on img at bounding box center [199, 157] width 215 height 215
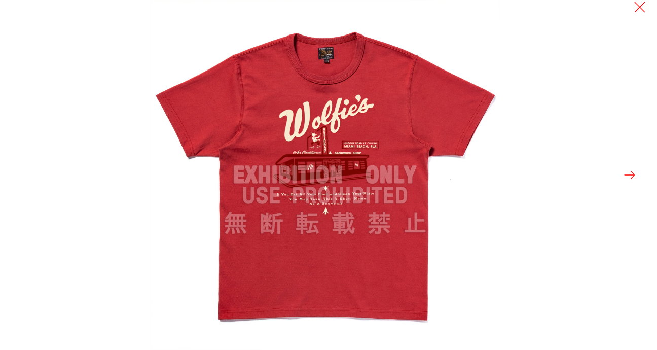
click at [626, 175] on button at bounding box center [630, 175] width 14 height 14
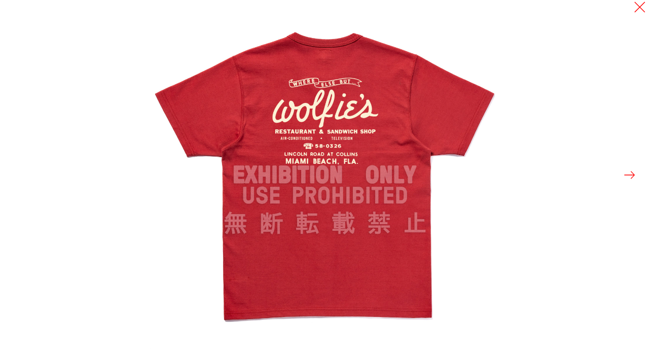
click at [626, 175] on button at bounding box center [630, 175] width 14 height 14
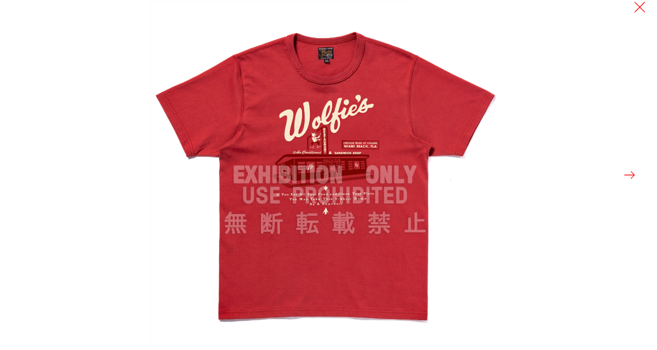
click at [626, 175] on button at bounding box center [630, 175] width 14 height 14
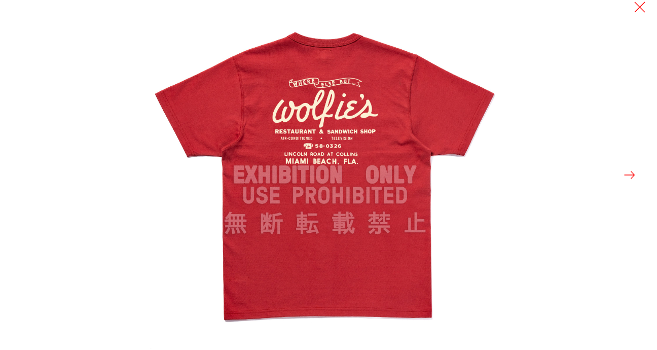
click at [626, 175] on button at bounding box center [630, 175] width 14 height 14
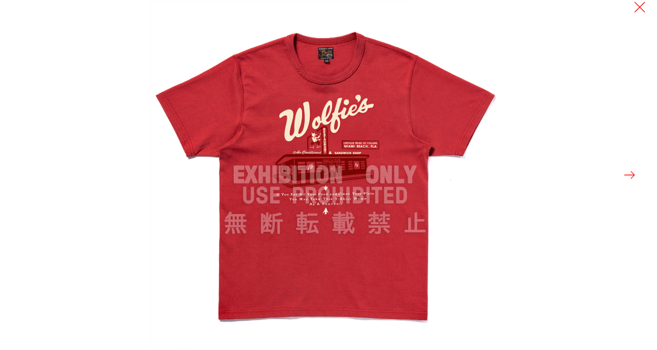
click at [626, 175] on button at bounding box center [630, 175] width 14 height 14
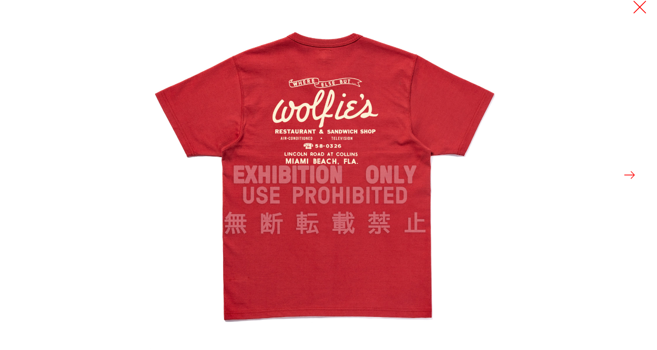
click at [637, 7] on button at bounding box center [640, 7] width 14 height 14
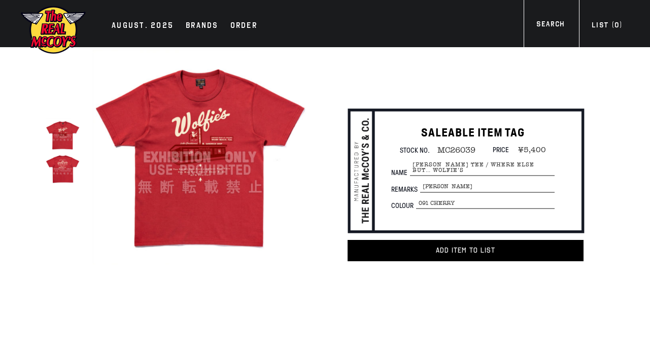
scroll to position [304, 0]
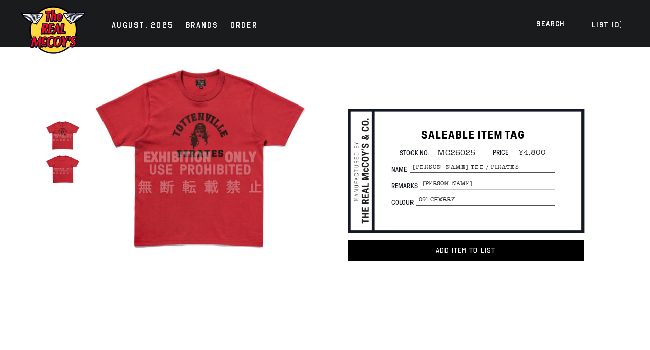
click at [212, 177] on img at bounding box center [199, 157] width 215 height 215
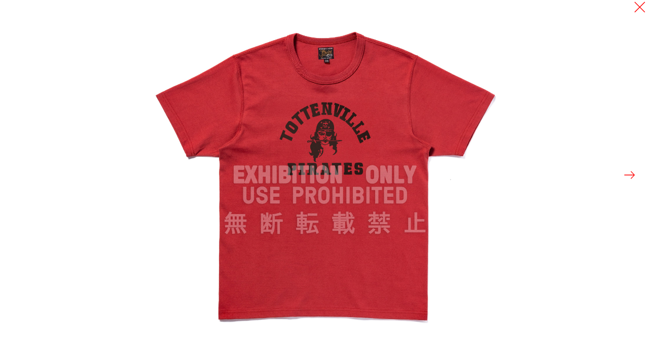
click at [625, 175] on button at bounding box center [630, 175] width 14 height 14
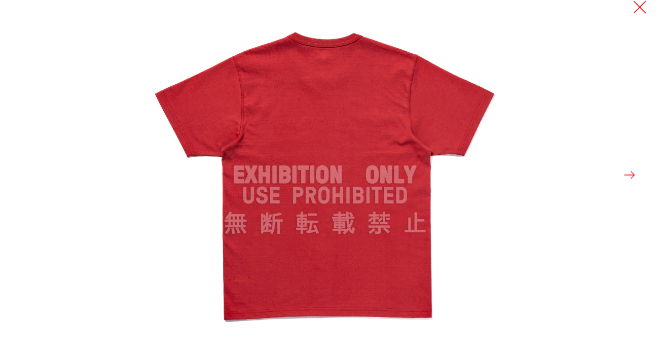
click at [639, 5] on button at bounding box center [640, 7] width 14 height 14
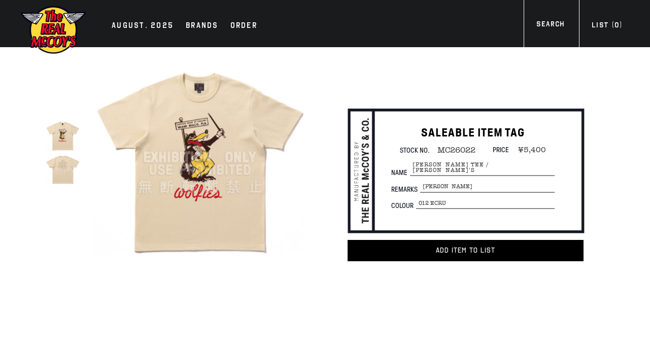
click at [219, 208] on img at bounding box center [199, 157] width 215 height 215
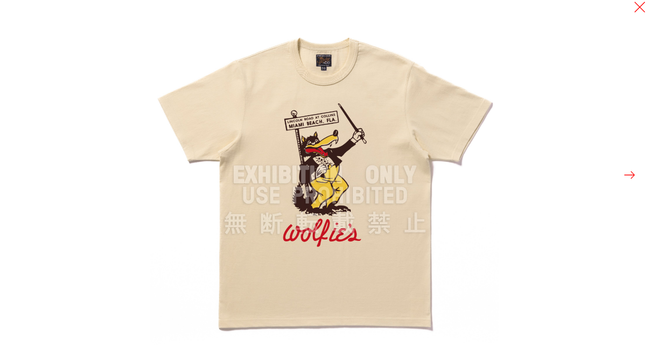
click at [630, 177] on button at bounding box center [630, 175] width 14 height 14
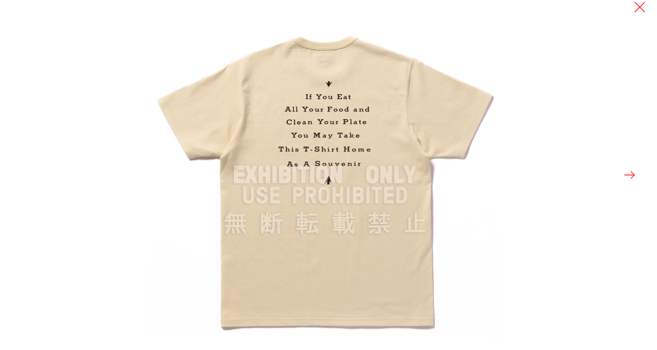
click at [630, 177] on button at bounding box center [630, 175] width 14 height 14
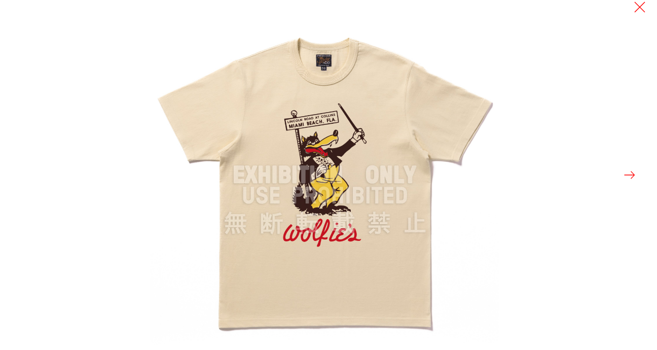
click at [630, 177] on button at bounding box center [630, 175] width 14 height 14
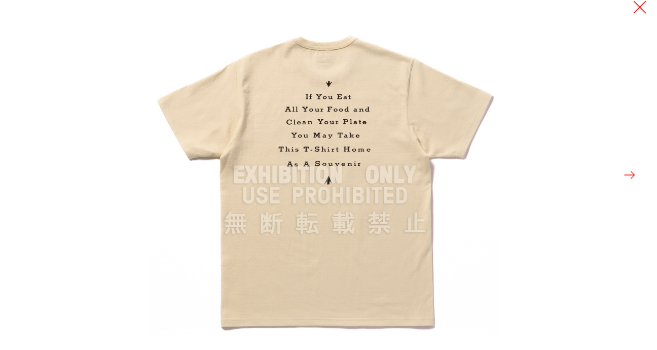
click at [635, 10] on button at bounding box center [640, 7] width 14 height 14
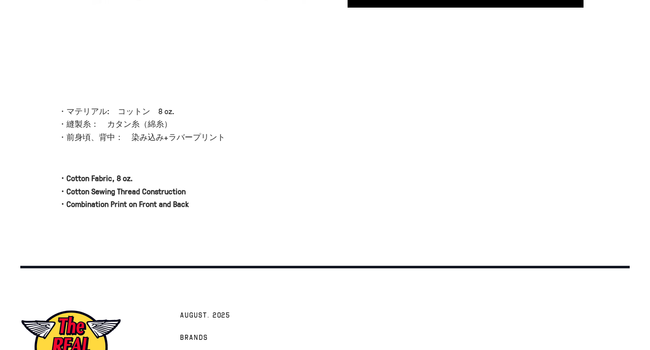
scroll to position [342, 0]
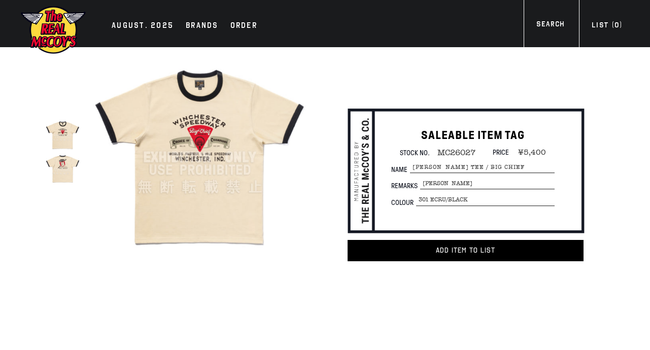
click at [166, 192] on img at bounding box center [199, 157] width 215 height 215
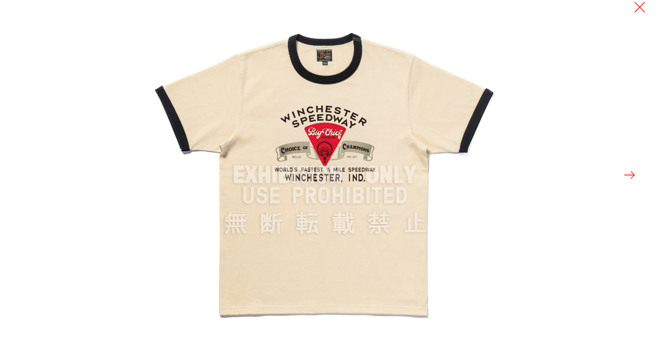
click at [627, 175] on button at bounding box center [630, 175] width 14 height 14
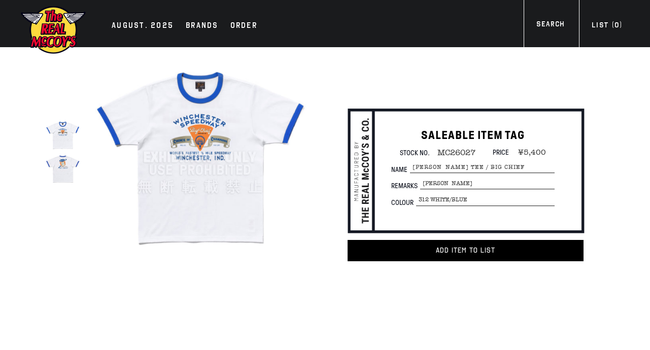
click at [175, 194] on img at bounding box center [199, 157] width 215 height 215
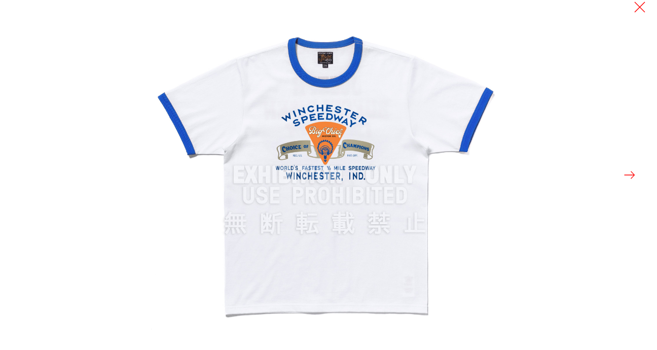
click at [631, 179] on button at bounding box center [630, 175] width 14 height 14
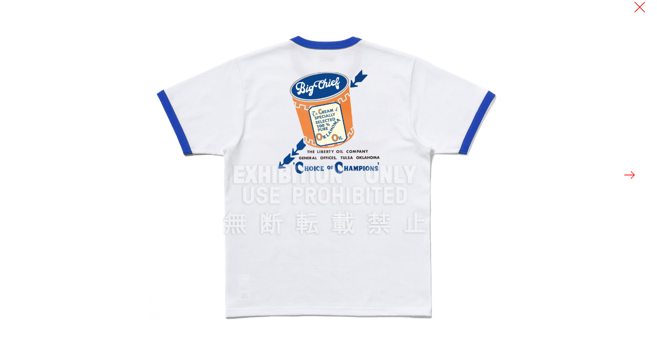
click at [631, 179] on button at bounding box center [630, 175] width 14 height 14
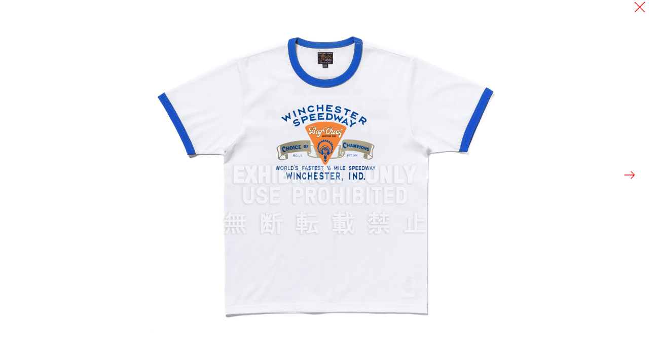
click at [631, 179] on button at bounding box center [630, 175] width 14 height 14
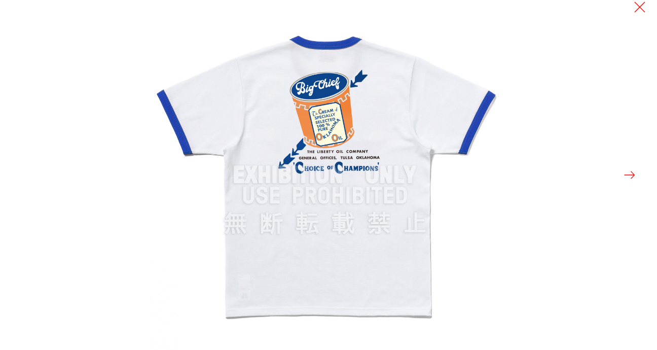
click at [631, 179] on button at bounding box center [630, 175] width 14 height 14
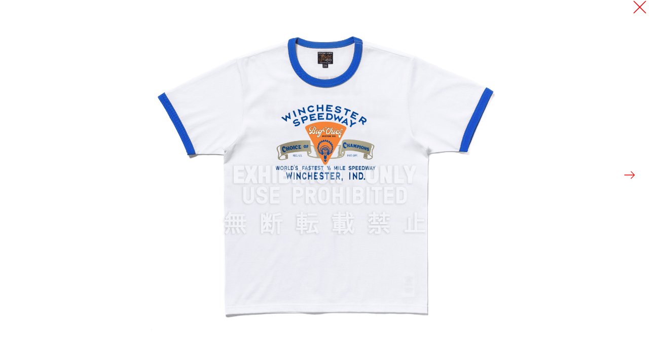
click at [641, 11] on button at bounding box center [640, 7] width 14 height 14
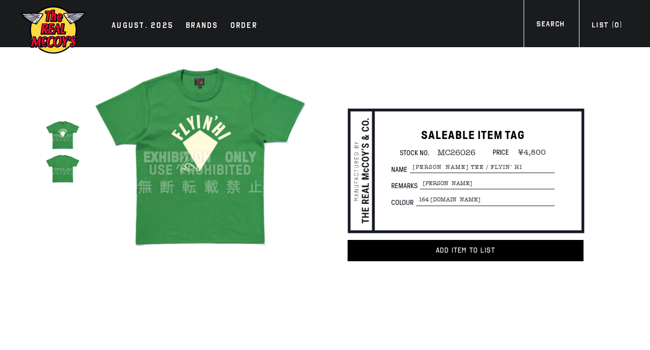
click at [234, 216] on img at bounding box center [199, 157] width 215 height 215
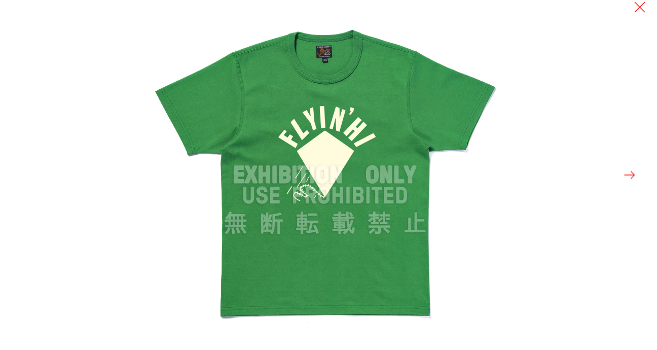
click at [630, 177] on button at bounding box center [630, 175] width 14 height 14
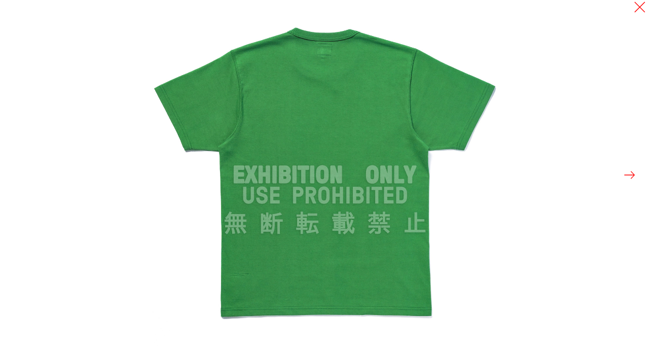
click at [630, 177] on button at bounding box center [630, 175] width 14 height 14
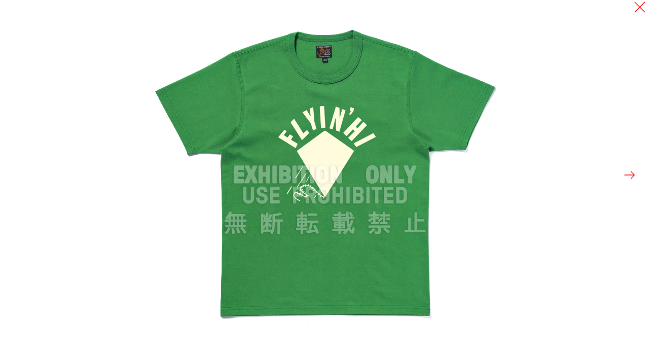
click at [630, 177] on button at bounding box center [630, 175] width 14 height 14
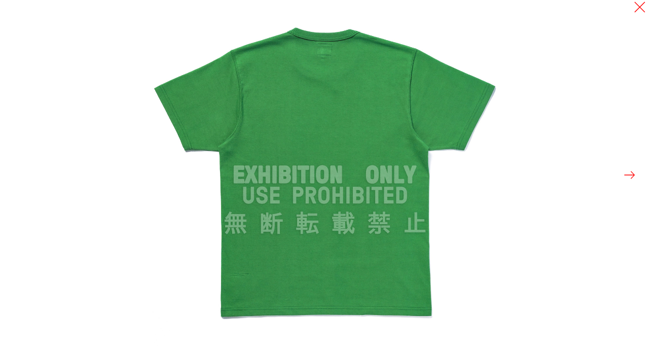
click at [630, 177] on button at bounding box center [630, 175] width 14 height 14
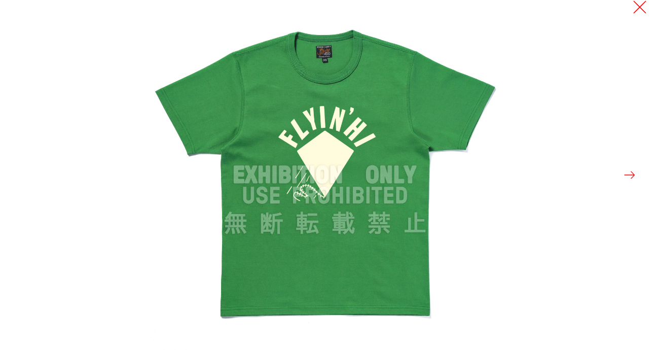
click at [636, 9] on button at bounding box center [640, 7] width 14 height 14
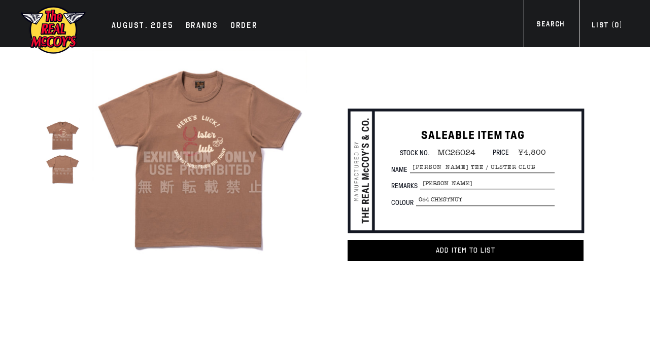
click at [219, 194] on img at bounding box center [199, 157] width 215 height 215
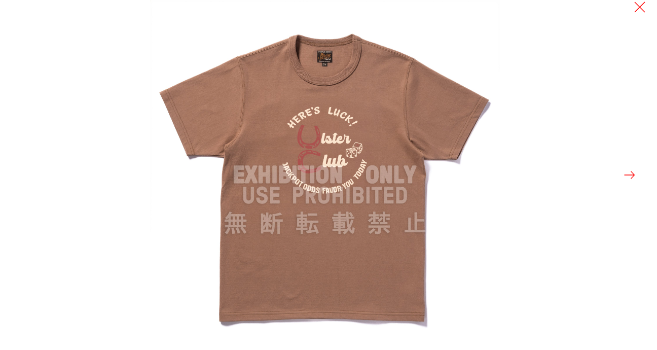
click at [632, 175] on button at bounding box center [630, 175] width 14 height 14
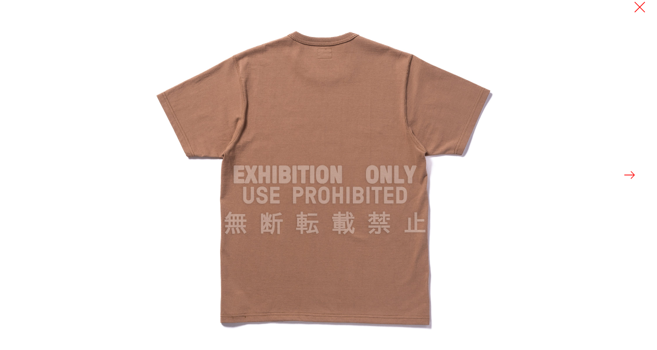
click at [632, 175] on button at bounding box center [630, 175] width 14 height 14
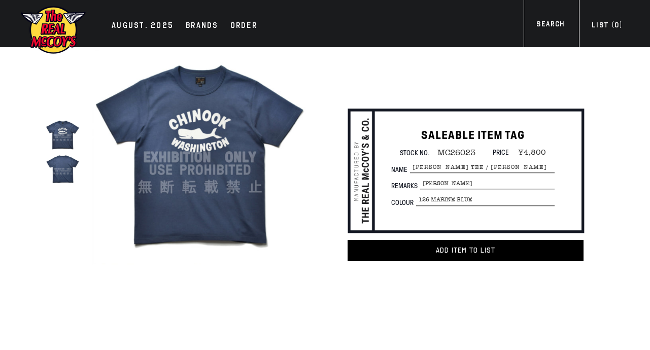
click at [232, 209] on img at bounding box center [199, 157] width 215 height 215
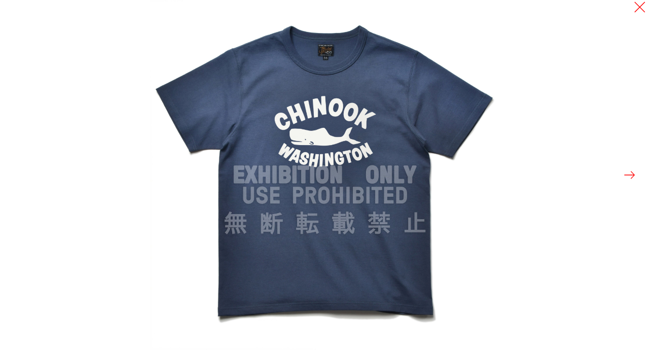
click at [630, 172] on button at bounding box center [630, 175] width 14 height 14
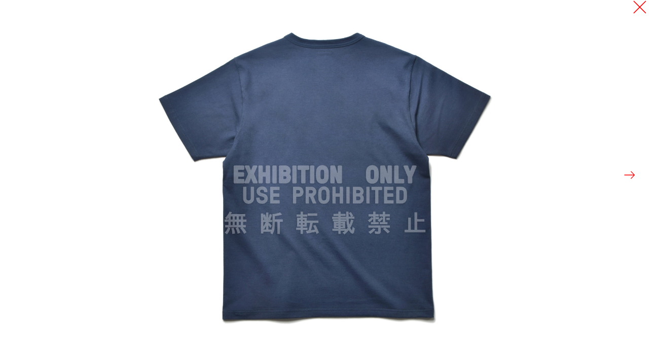
click at [637, 10] on button at bounding box center [640, 7] width 14 height 14
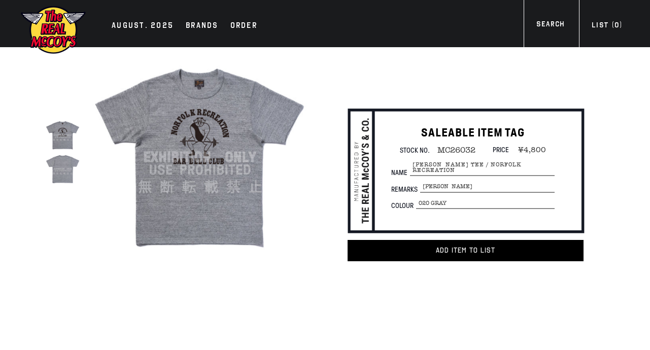
click at [181, 215] on img at bounding box center [199, 157] width 215 height 215
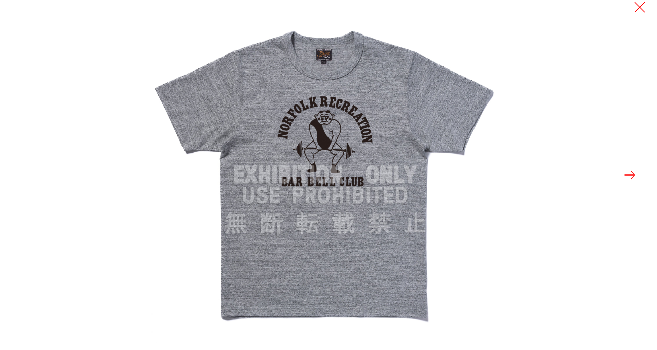
click at [628, 177] on button at bounding box center [630, 175] width 14 height 14
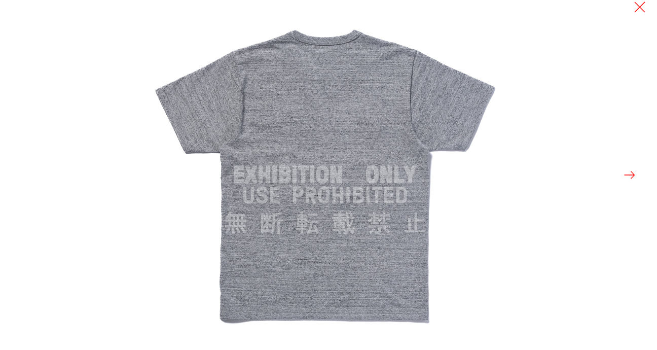
click at [628, 177] on button at bounding box center [630, 175] width 14 height 14
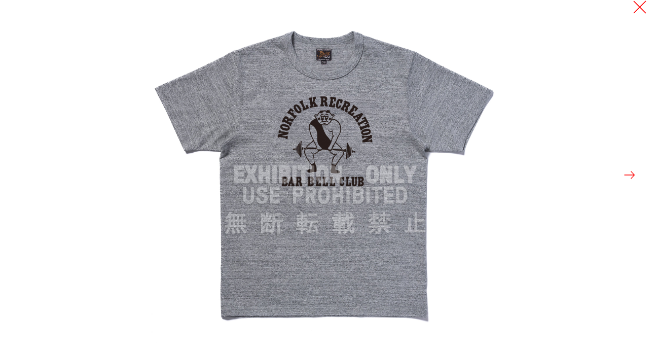
click at [635, 12] on button at bounding box center [640, 7] width 14 height 14
